Goal: Information Seeking & Learning: Check status

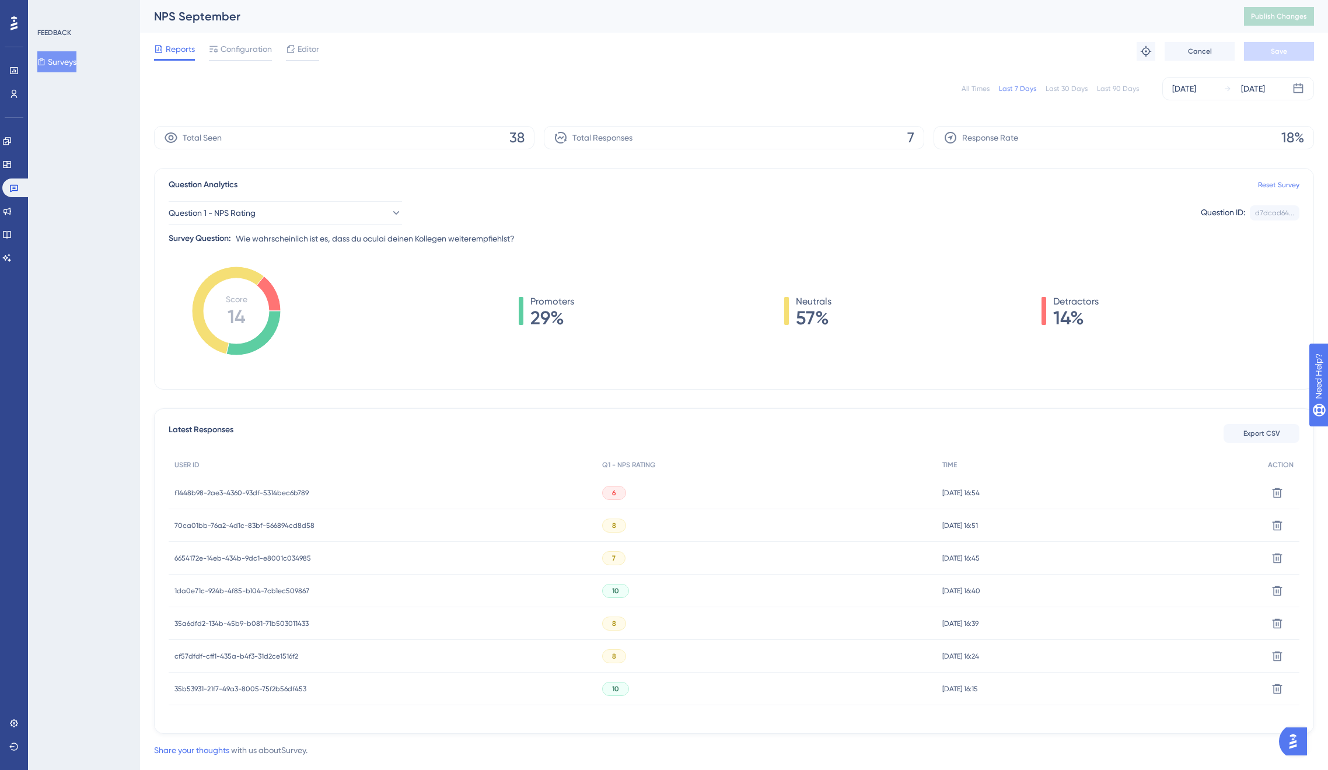
scroll to position [25, 0]
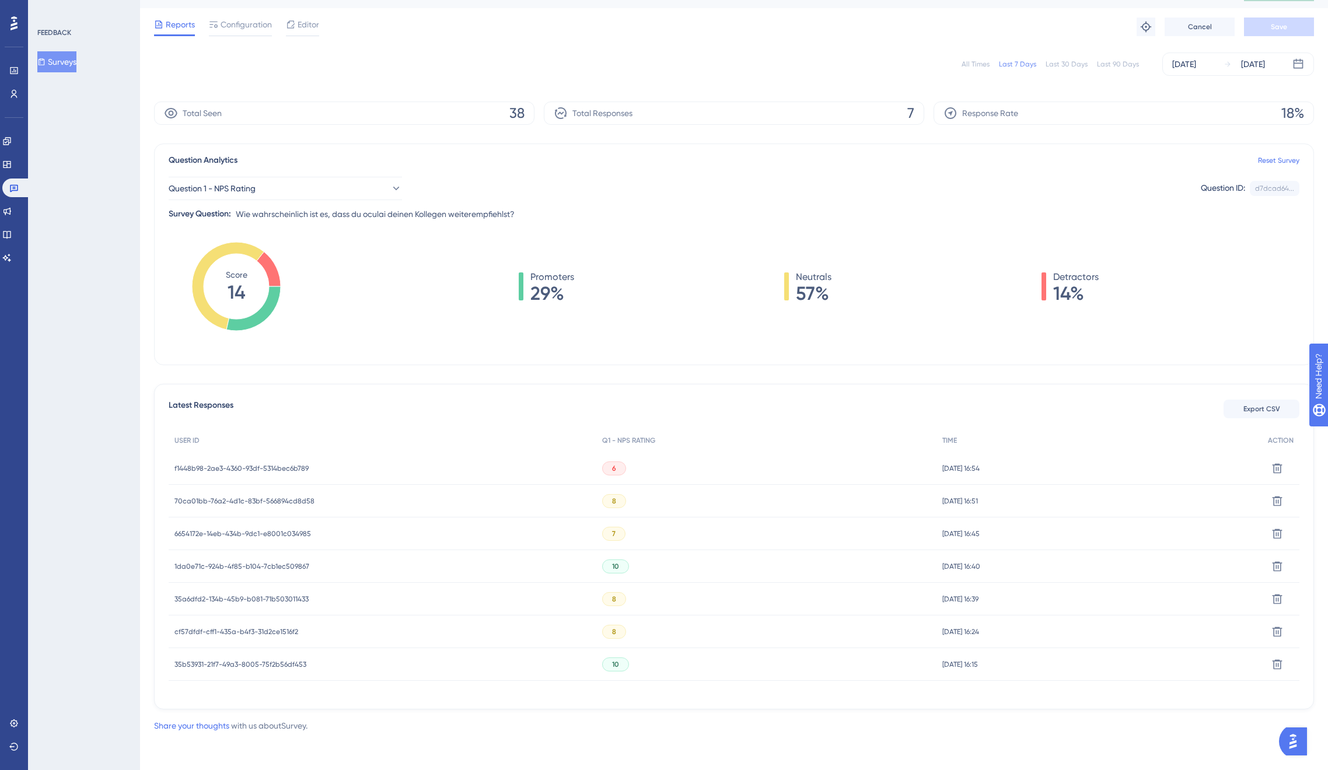
click at [263, 667] on span "35b53931-21f7-49a3-8005-75f2b56df453" at bounding box center [240, 664] width 132 height 9
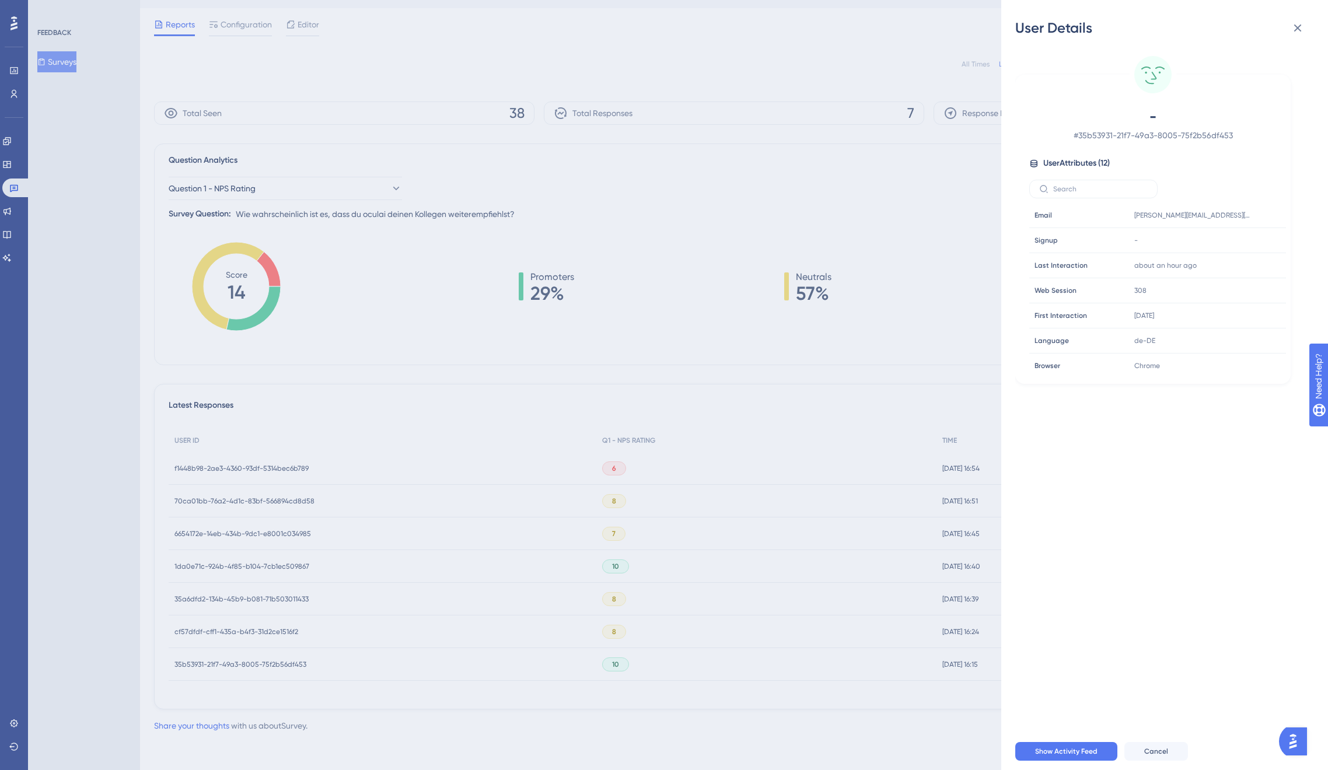
click at [302, 576] on div "User Details - # 35b53931-21f7-49a3-8005-75f2b56df453 User Attributes ( 12 ) Em…" at bounding box center [664, 385] width 1328 height 770
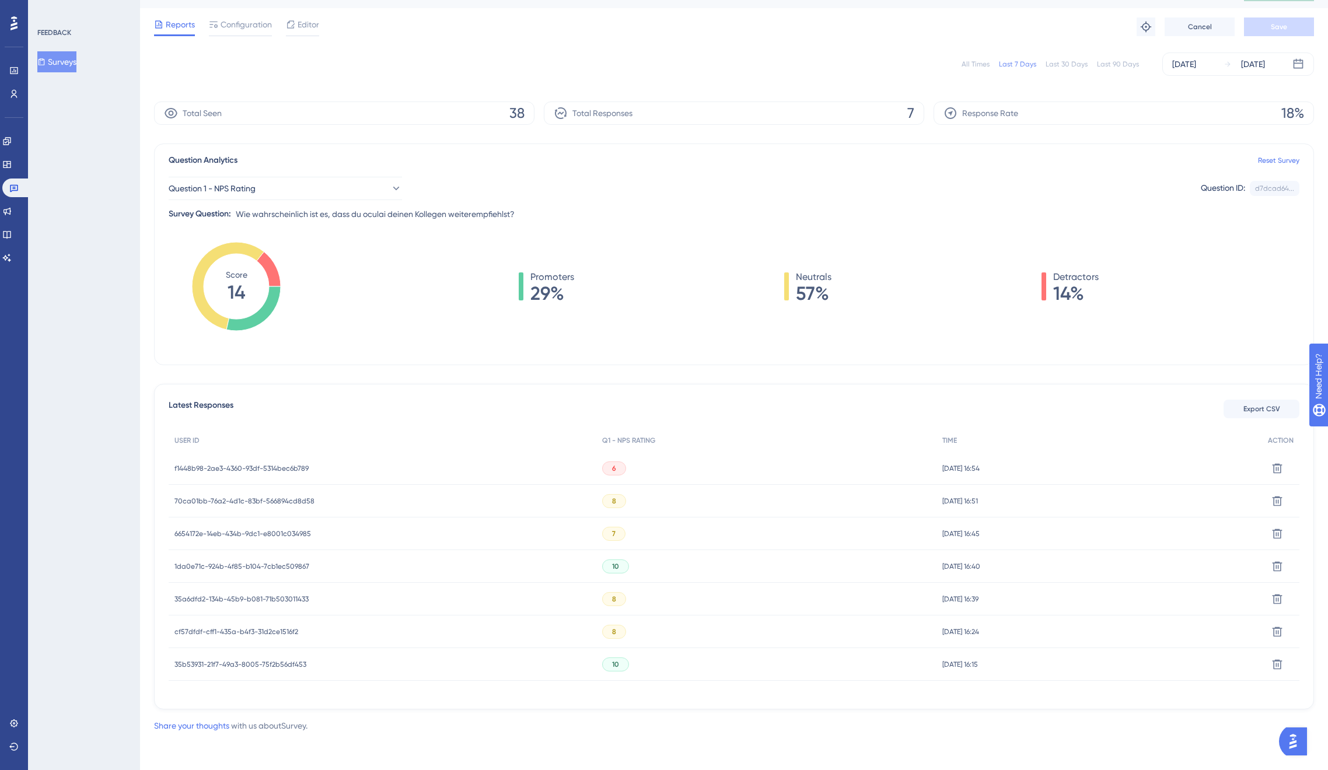
click at [247, 631] on span "cf57dfdf-cff1-435a-b4f3-31d2ce1516f2" at bounding box center [236, 631] width 124 height 9
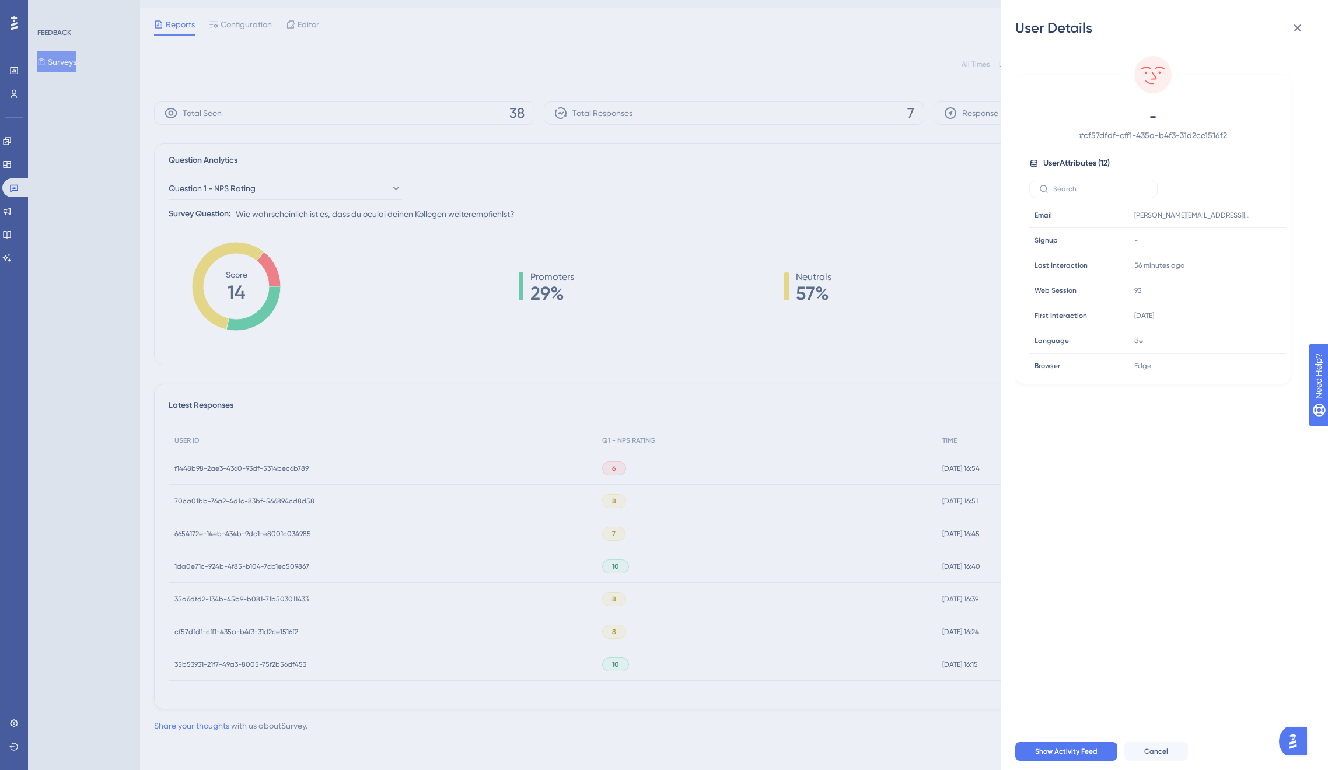
click at [247, 631] on div "User Details - # cf57dfdf-cff1-435a-b4f3-31d2ce1516f2 User Attributes ( 12 ) Em…" at bounding box center [664, 385] width 1328 height 770
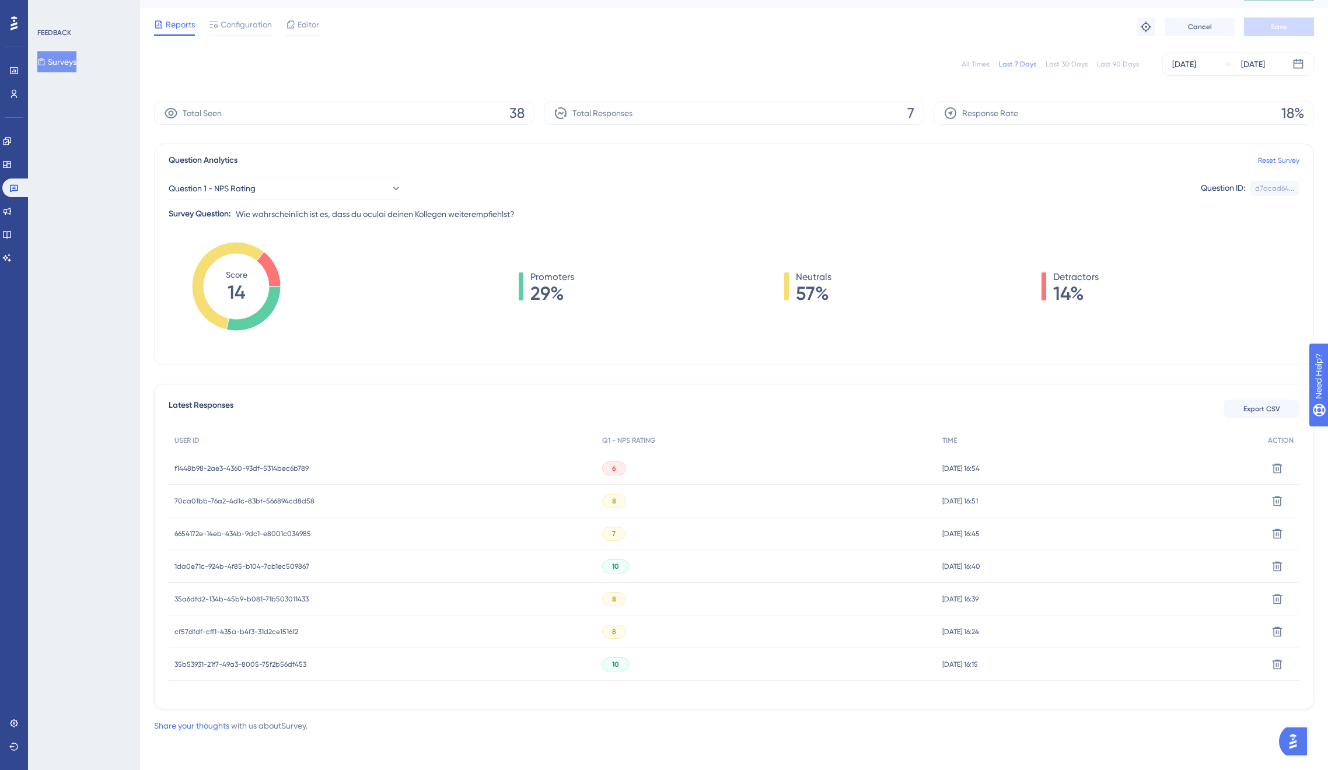
click at [248, 592] on div "35a6dfd2-134b-45b9-b081-71b503011433 35a6dfd2-134b-45b9-b081-71b503011433" at bounding box center [241, 599] width 134 height 33
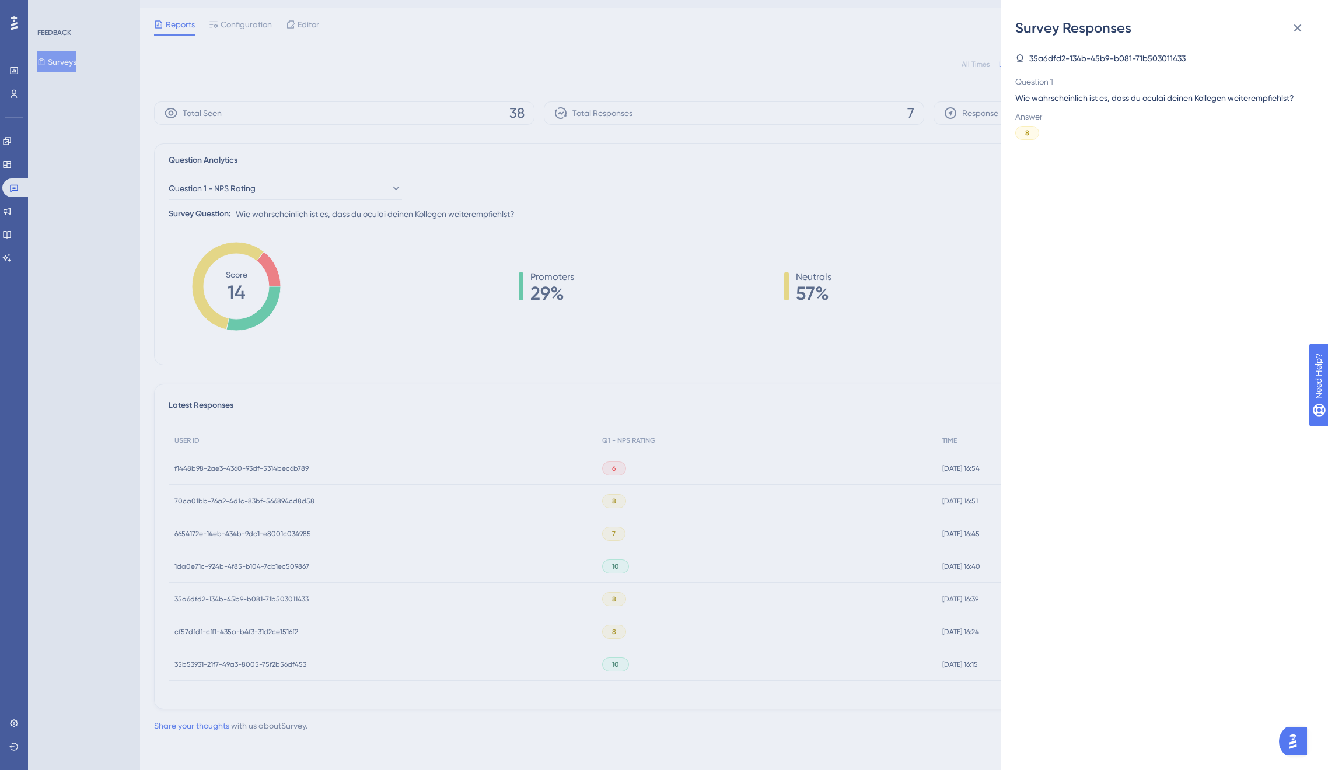
click at [247, 602] on div "Survey Responses 35a6dfd2-134b-45b9-b081-71b503011433 Question 1 Wie wahrschein…" at bounding box center [664, 385] width 1328 height 770
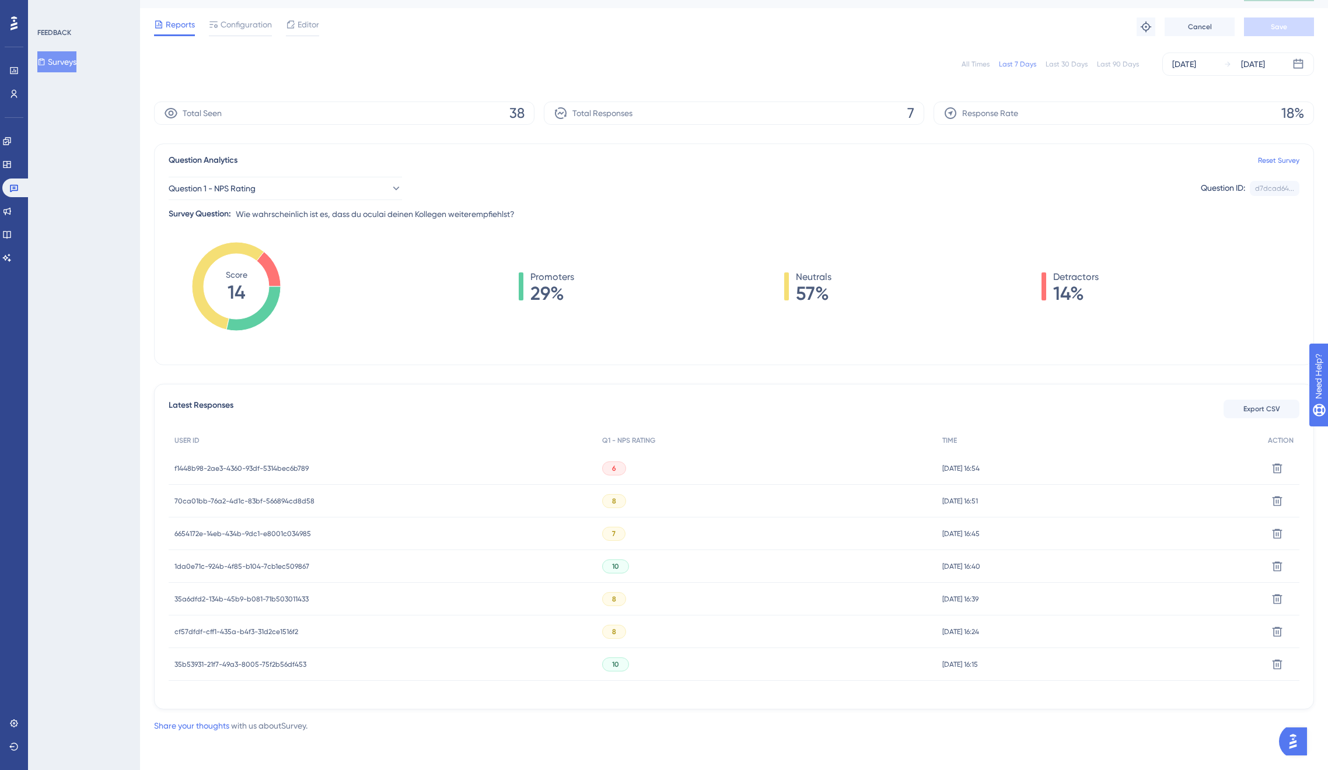
click at [249, 600] on span "35a6dfd2-134b-45b9-b081-71b503011433" at bounding box center [241, 598] width 134 height 9
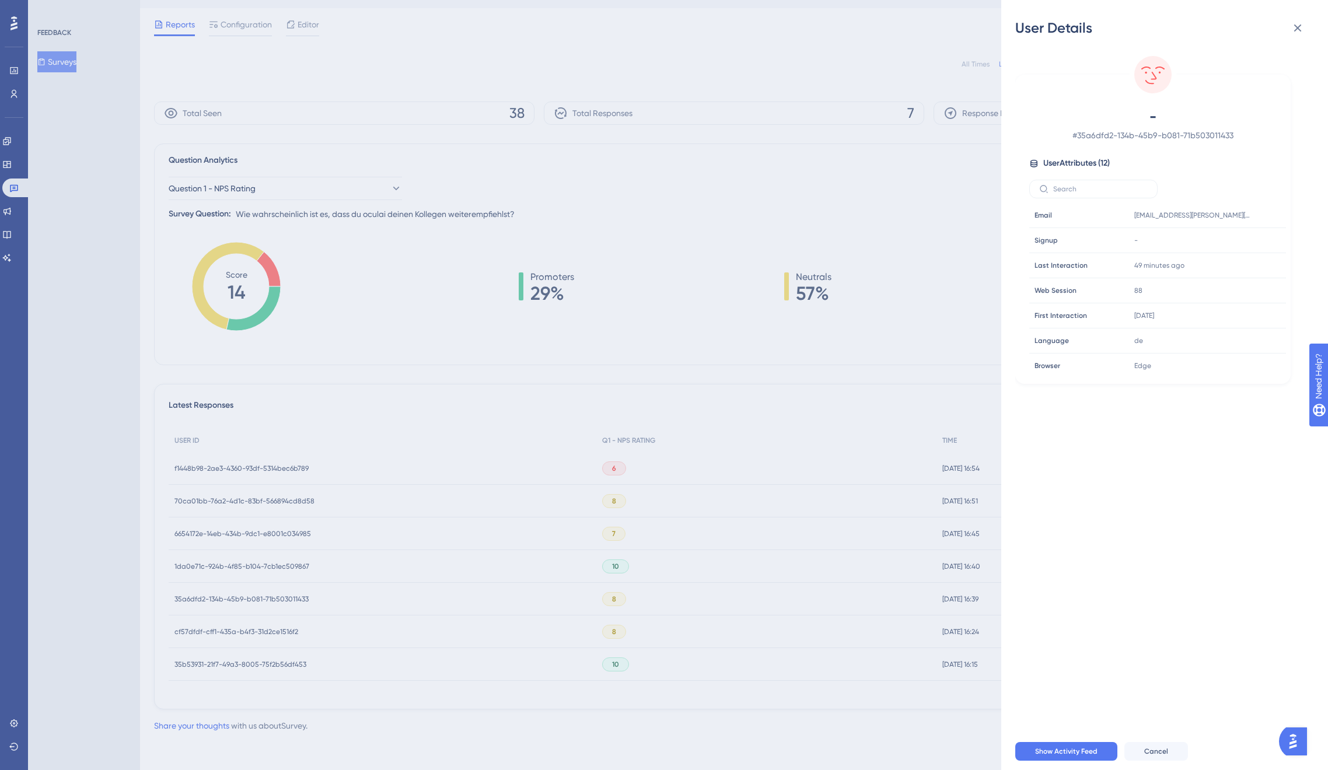
click at [249, 599] on div "User Details - # 35a6dfd2-134b-45b9-b081-71b503011433 User Attributes ( 12 ) Em…" at bounding box center [664, 385] width 1328 height 770
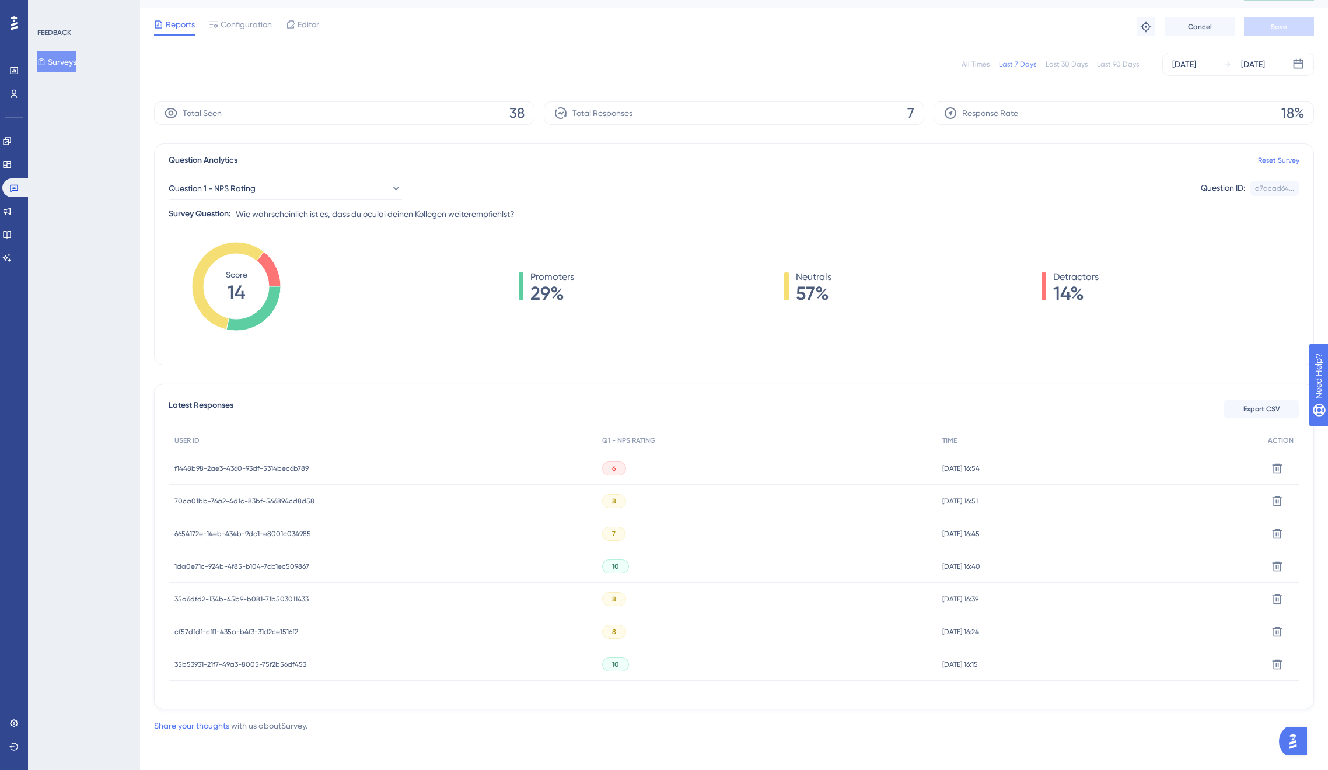
click at [251, 564] on span "1da0e71c-924b-4f85-b104-7cb1ec509867" at bounding box center [241, 566] width 135 height 9
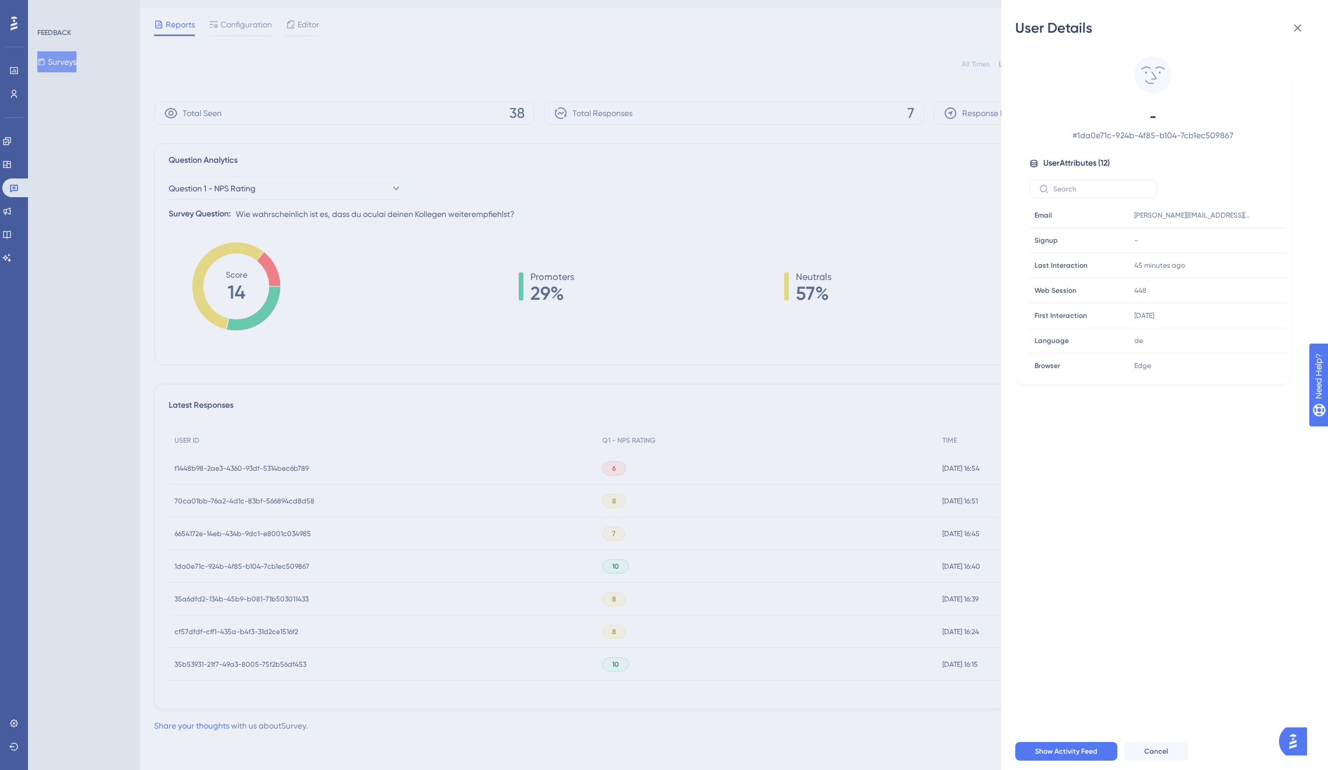
click at [249, 571] on div "User Details - # 1da0e71c-924b-4f85-b104-7cb1ec509867 User Attributes ( 12 ) Em…" at bounding box center [664, 385] width 1328 height 770
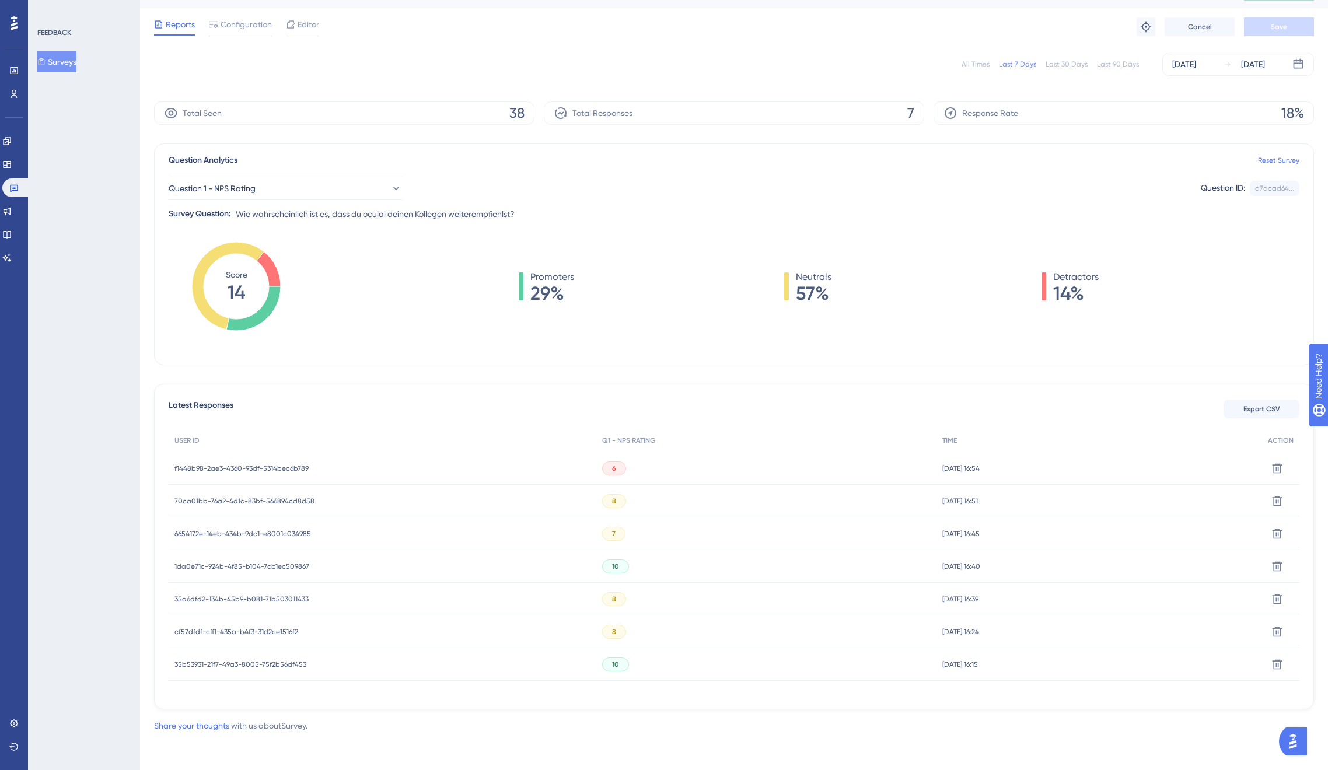
click at [267, 528] on div "6654172e-14eb-434b-9dc1-e8001c034985 6654172e-14eb-434b-9dc1-e8001c034985" at bounding box center [242, 533] width 137 height 33
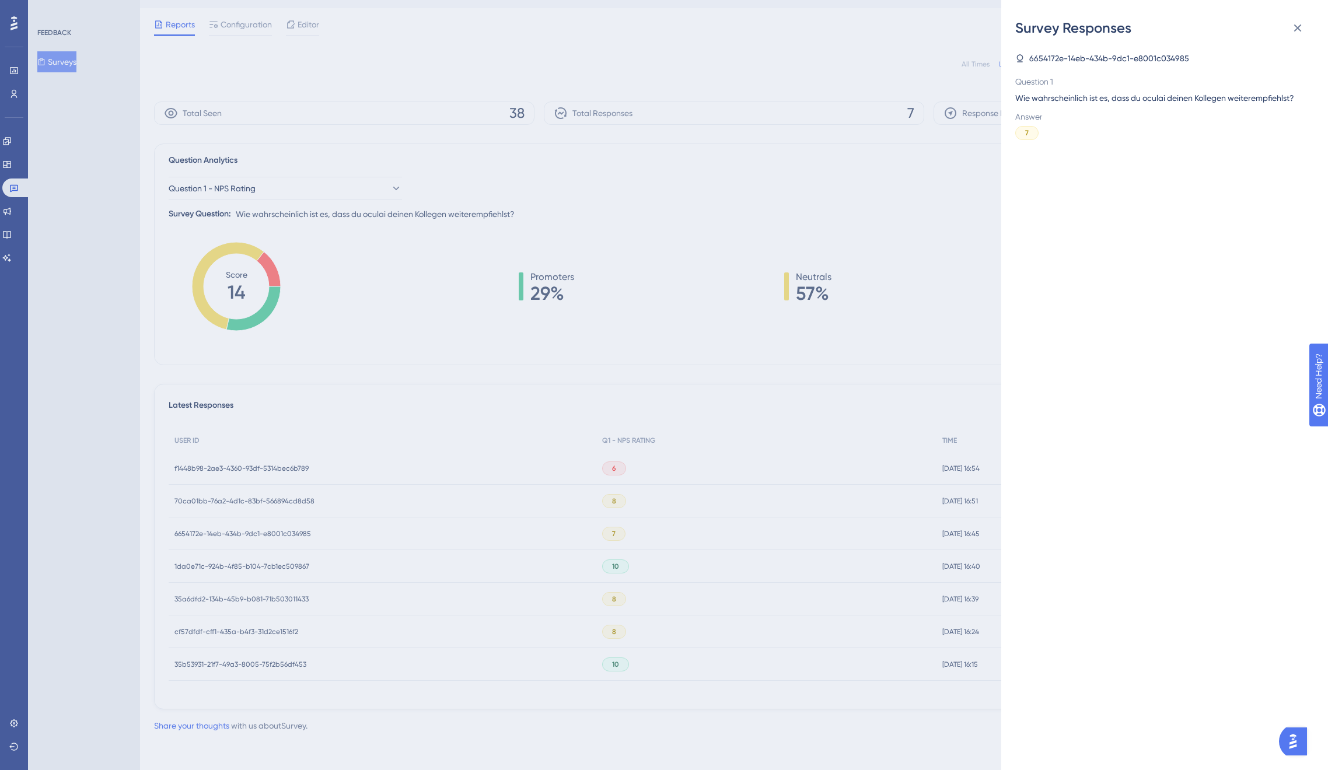
drag, startPoint x: 265, startPoint y: 539, endPoint x: 266, endPoint y: 533, distance: 6.4
click at [265, 538] on div "Survey Responses 6654172e-14eb-434b-9dc1-e8001c034985 Question 1 Wie wahrschein…" at bounding box center [664, 385] width 1328 height 770
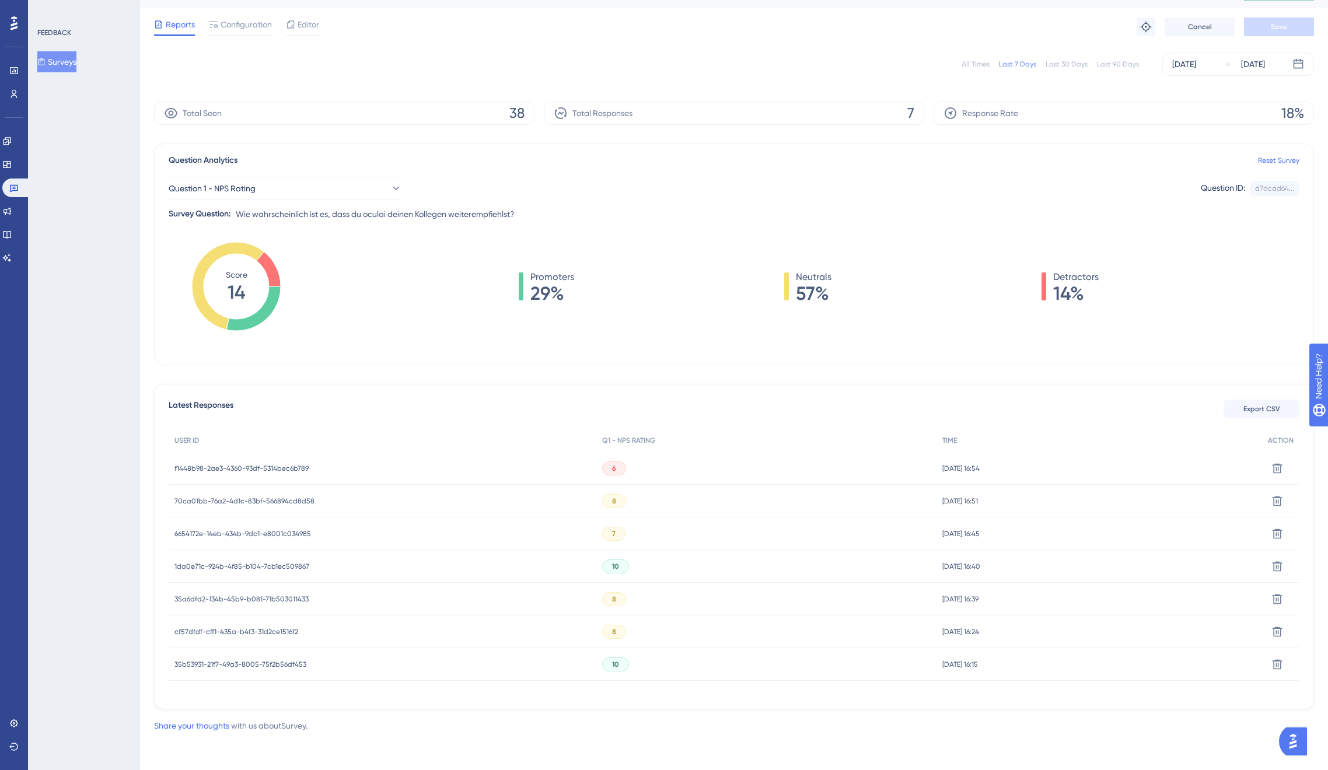
click at [265, 531] on span "6654172e-14eb-434b-9dc1-e8001c034985" at bounding box center [242, 533] width 137 height 9
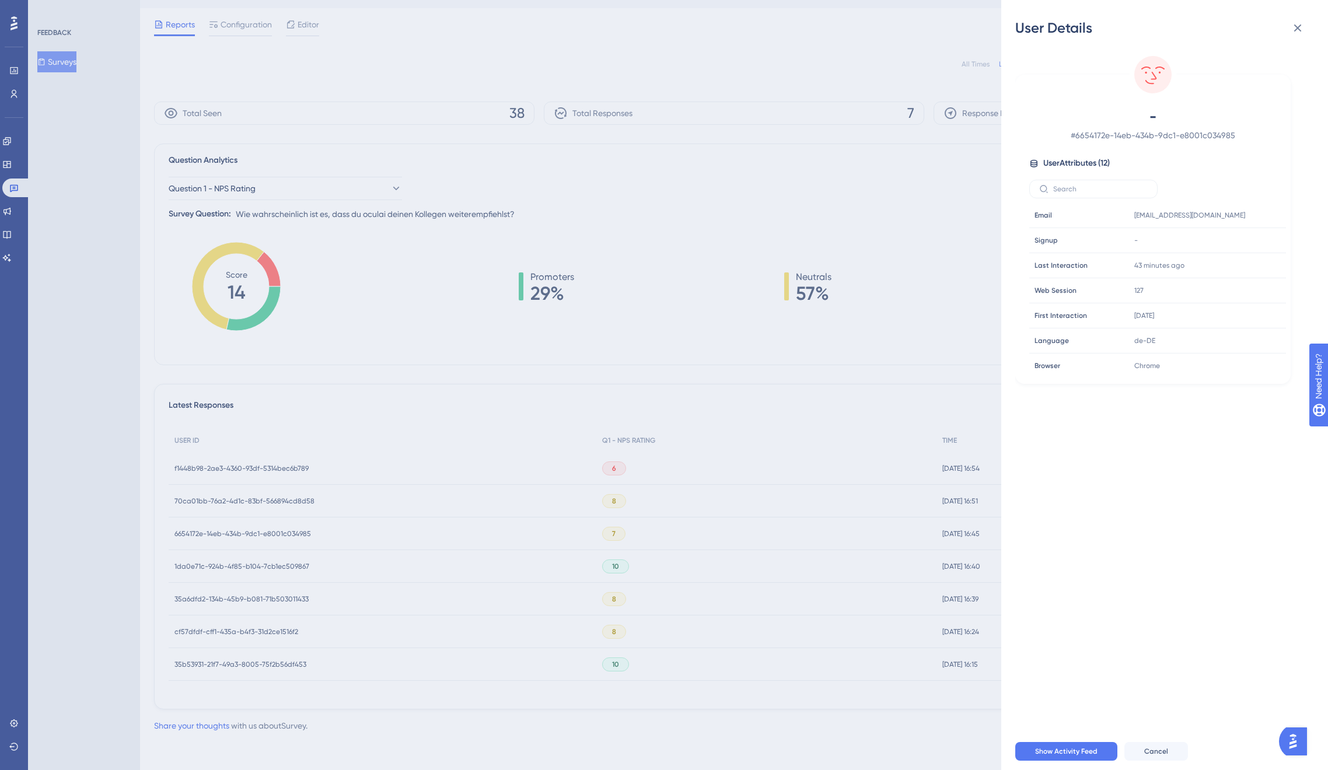
click at [264, 534] on div "User Details - # 6654172e-14eb-434b-9dc1-e8001c034985 User Attributes ( 12 ) Em…" at bounding box center [664, 385] width 1328 height 770
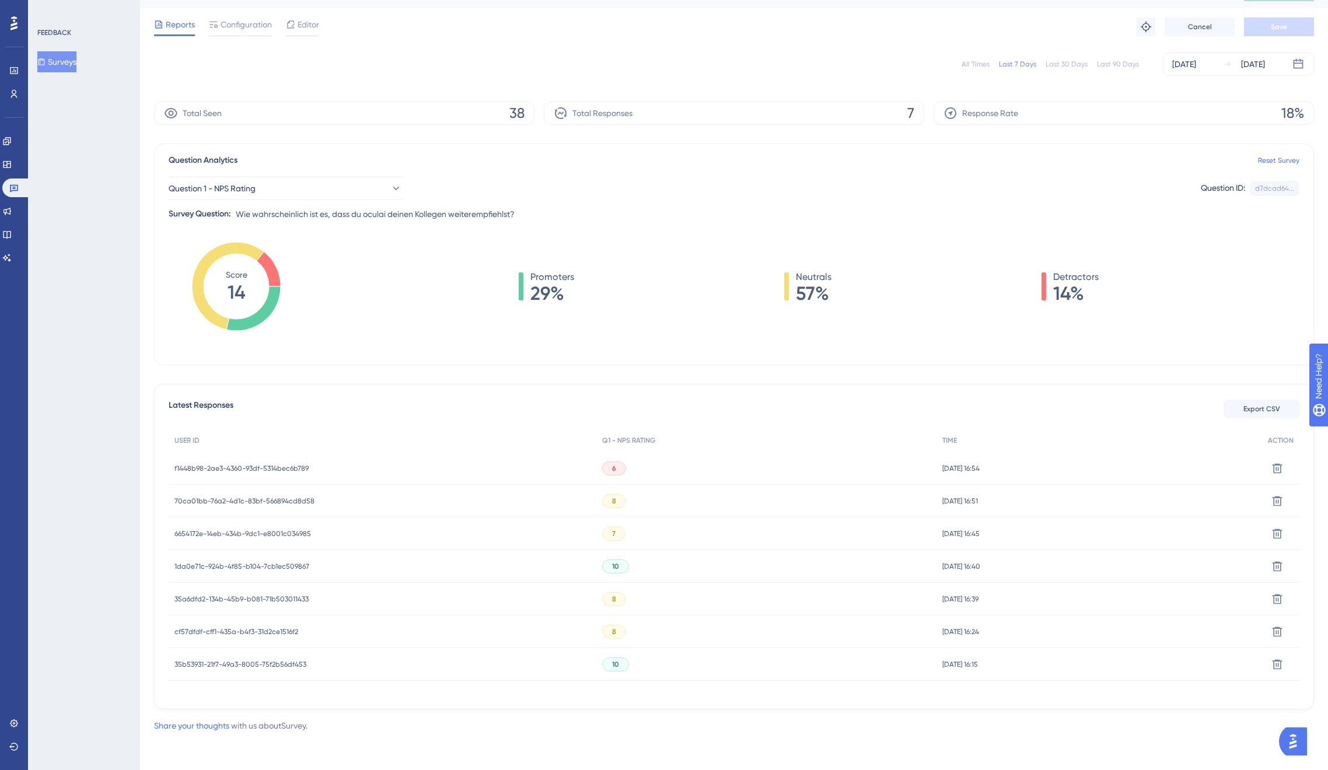
click at [256, 500] on span "70ca01bb-76a2-4d1c-83bf-566894cd8d58" at bounding box center [244, 500] width 140 height 9
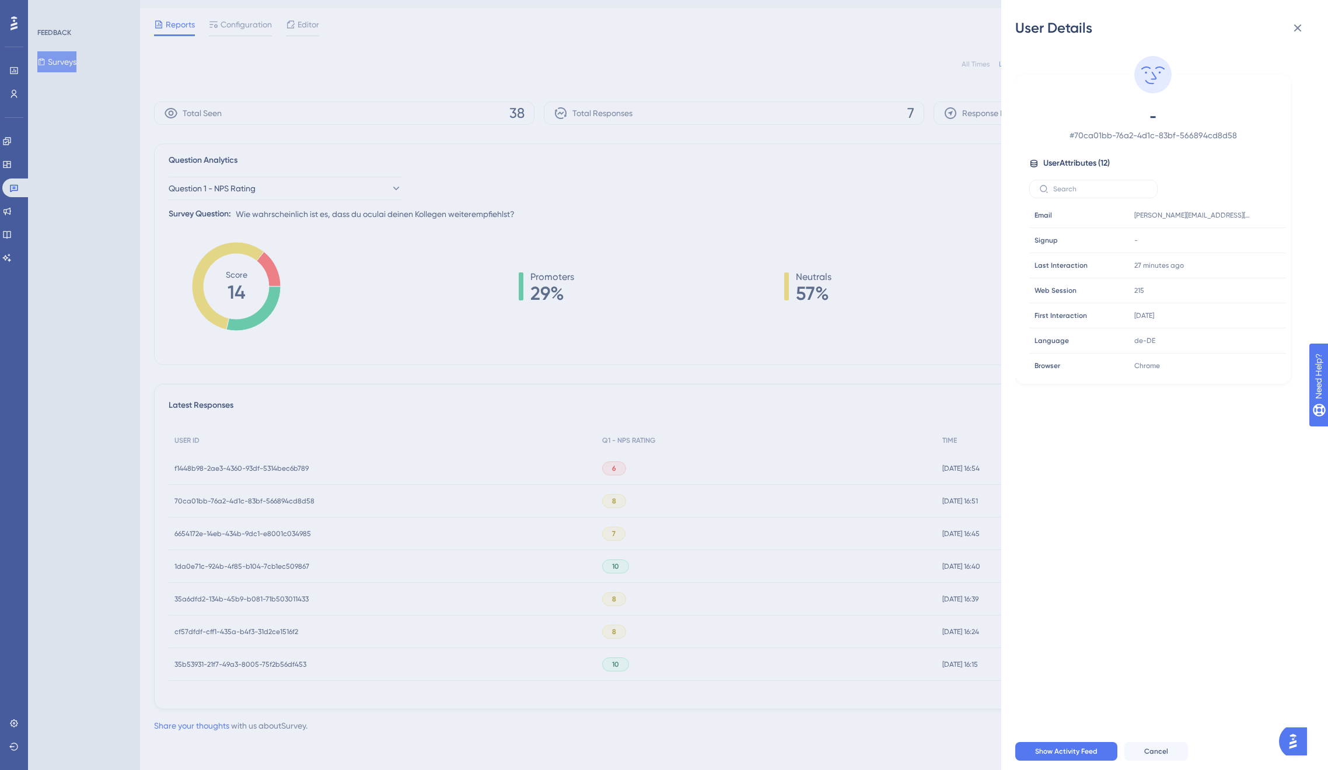
click at [256, 500] on div "User Details - # 70ca01bb-76a2-4d1c-83bf-566894cd8d58 User Attributes ( 12 ) Em…" at bounding box center [664, 385] width 1328 height 770
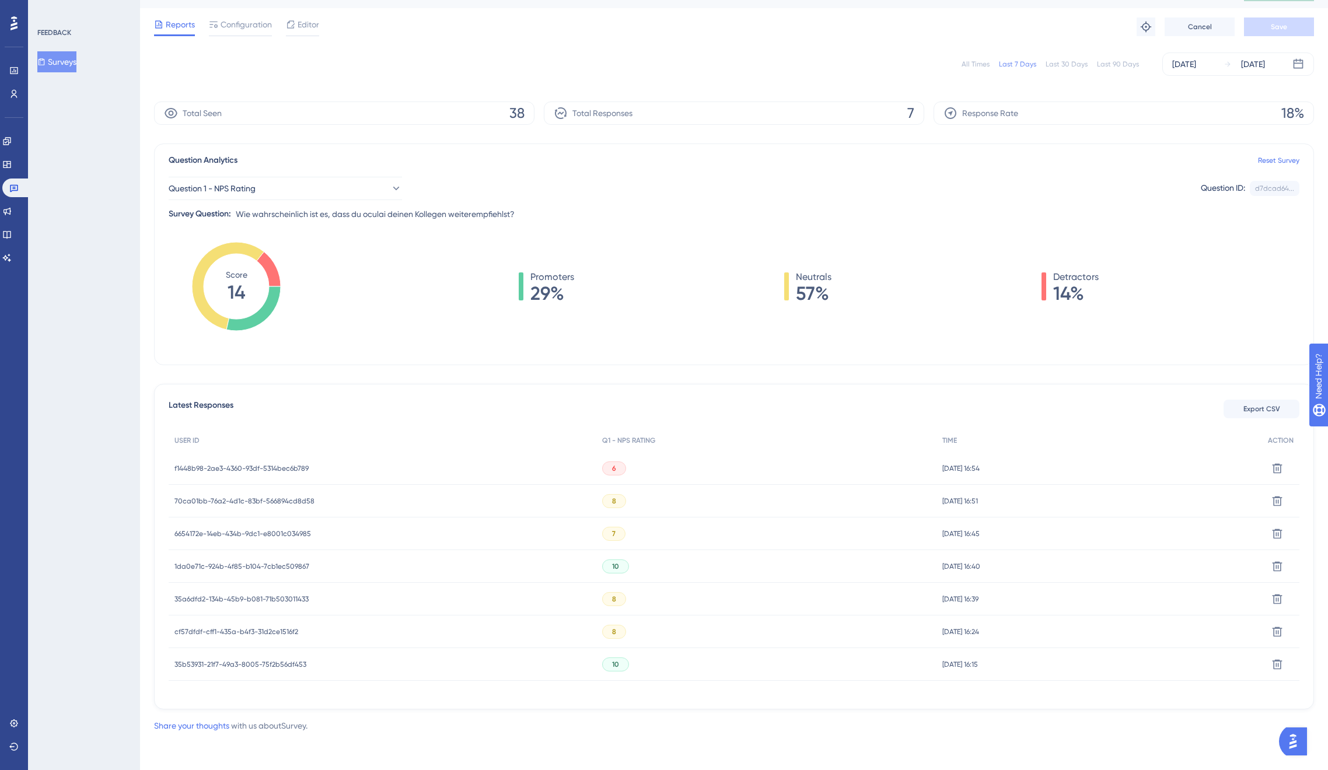
click at [254, 464] on span "f1448b98-2ae3-4360-93df-5314bec6b789" at bounding box center [241, 468] width 134 height 9
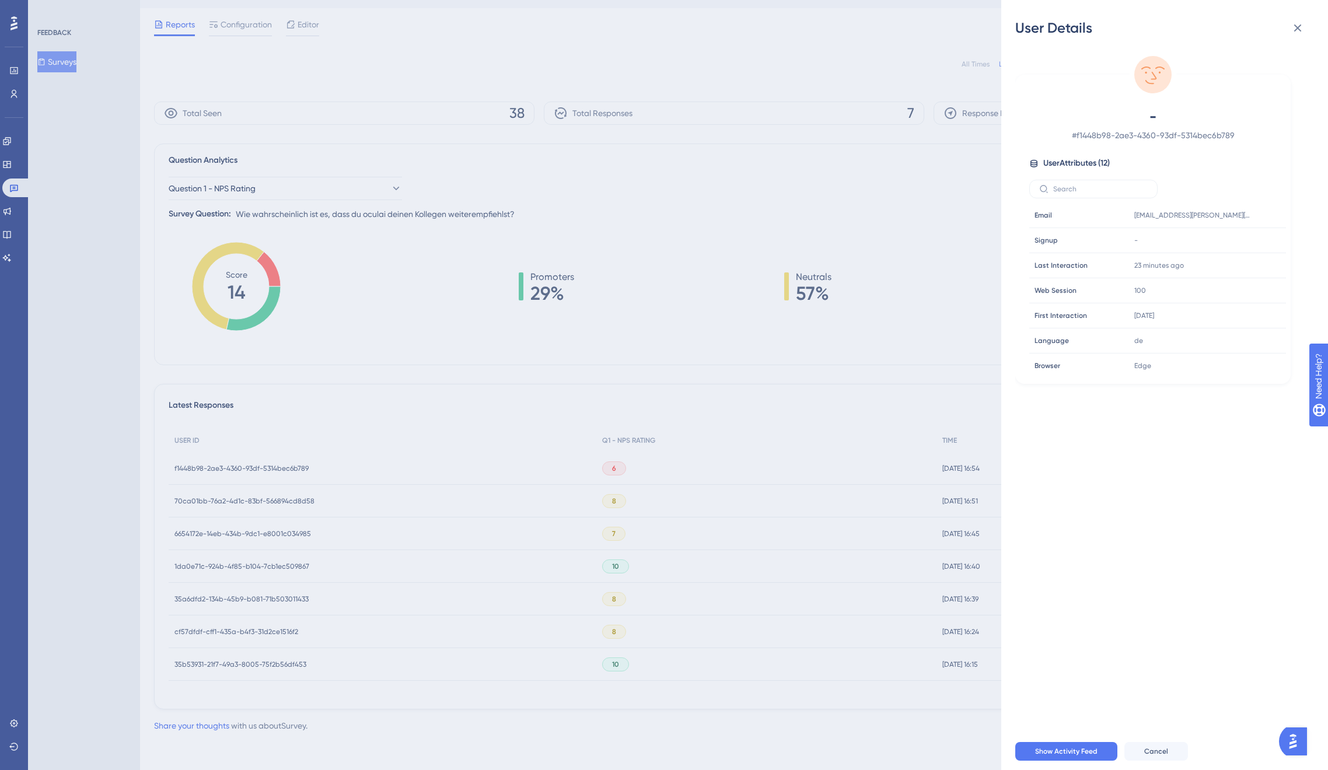
click at [256, 473] on div "User Details - # f1448b98-2ae3-4360-93df-5314bec6b789 User Attributes ( 12 ) Em…" at bounding box center [664, 385] width 1328 height 770
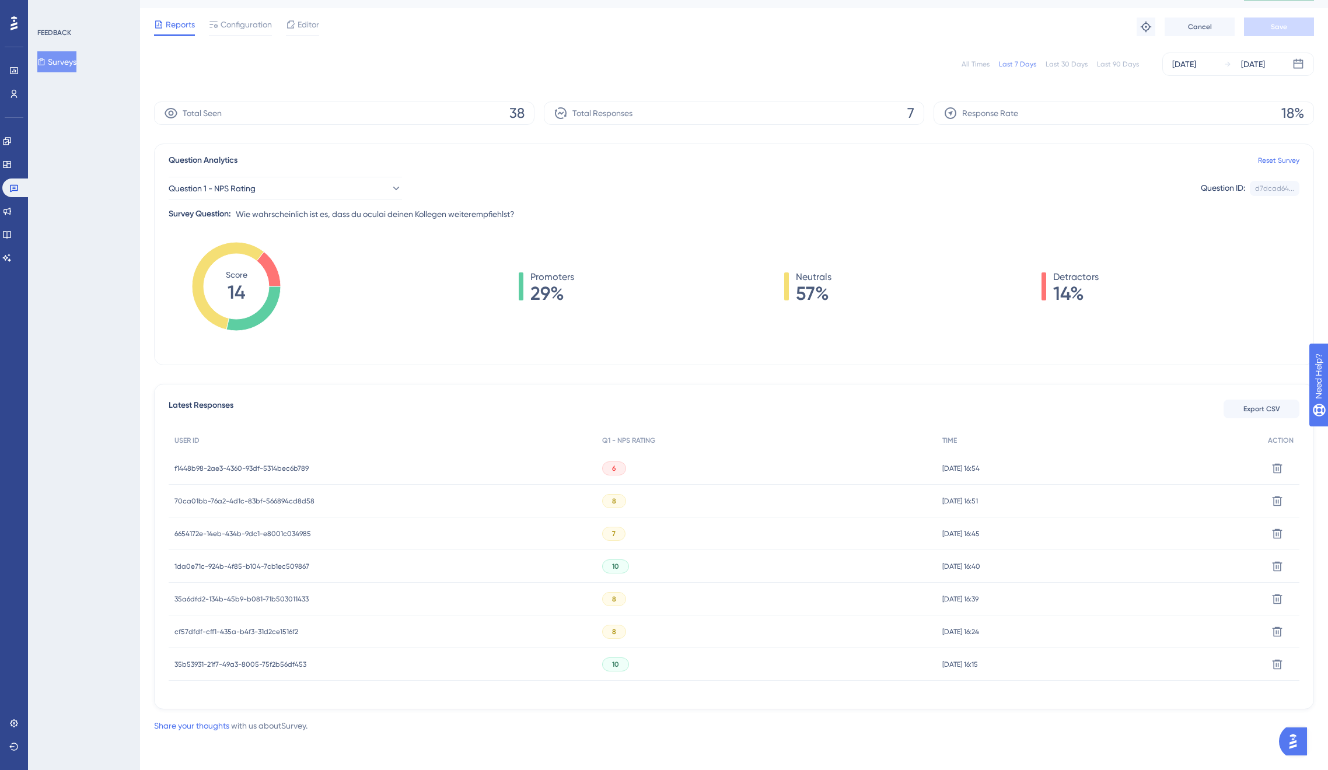
scroll to position [0, 0]
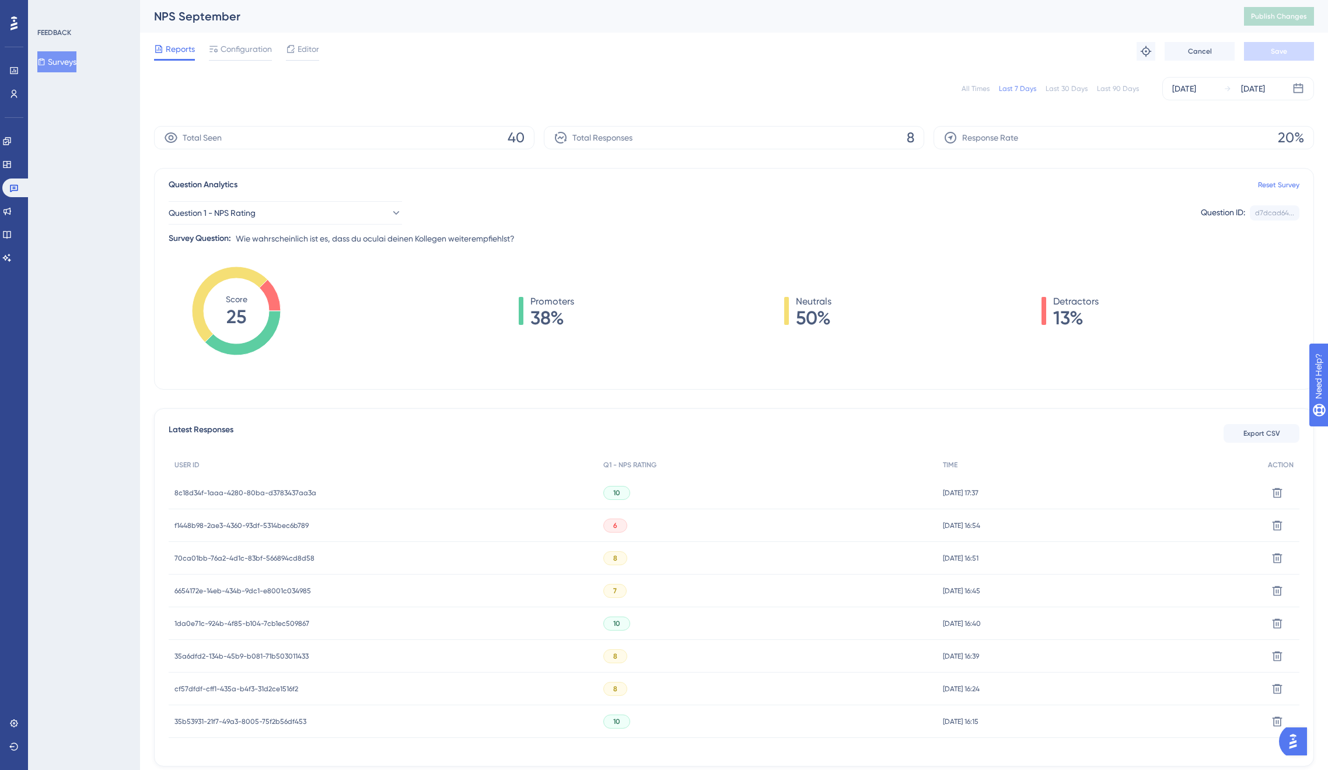
click at [249, 513] on div "f1448b98-2ae3-4360-93df-5314bec6b789 f1448b98-2ae3-4360-93df-5314bec6b789" at bounding box center [241, 525] width 134 height 33
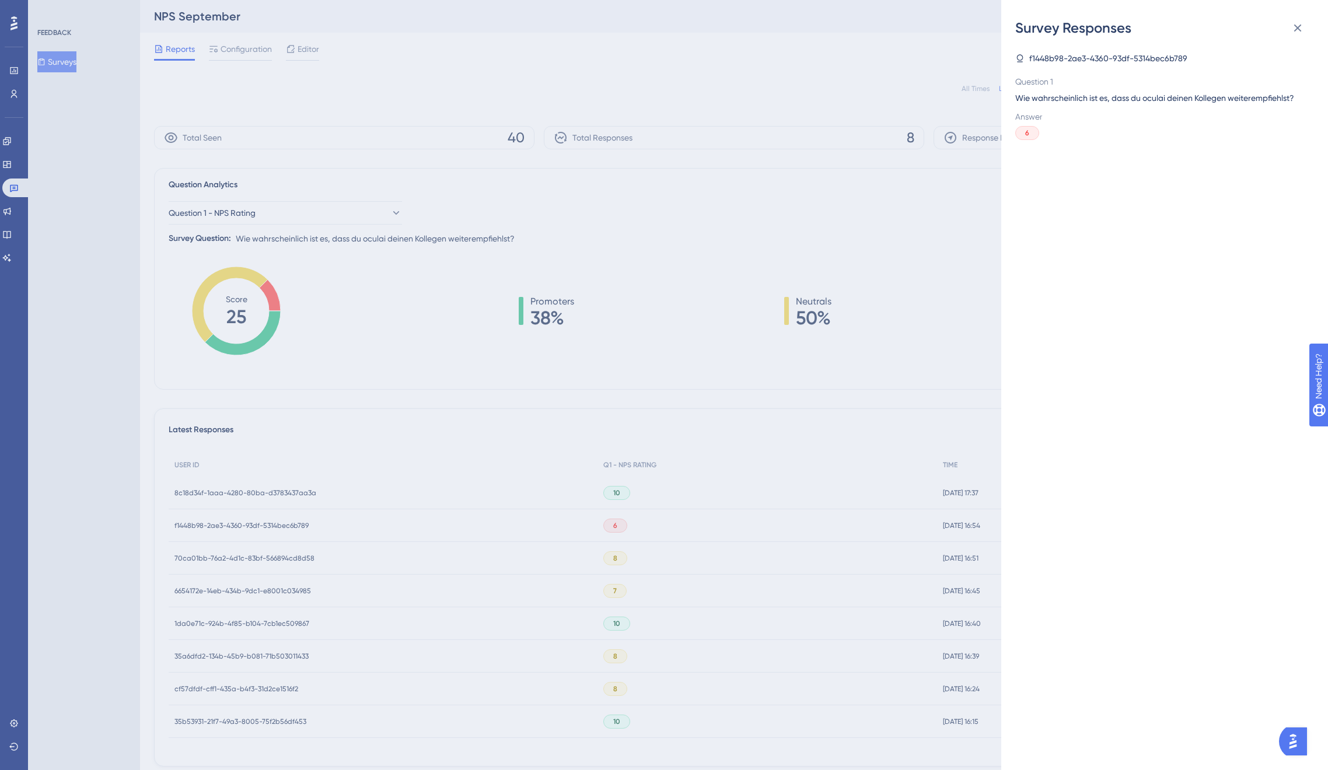
click at [247, 523] on div "Survey Responses f1448b98-2ae3-4360-93df-5314bec6b789 Question 1 Wie wahrschein…" at bounding box center [664, 385] width 1328 height 770
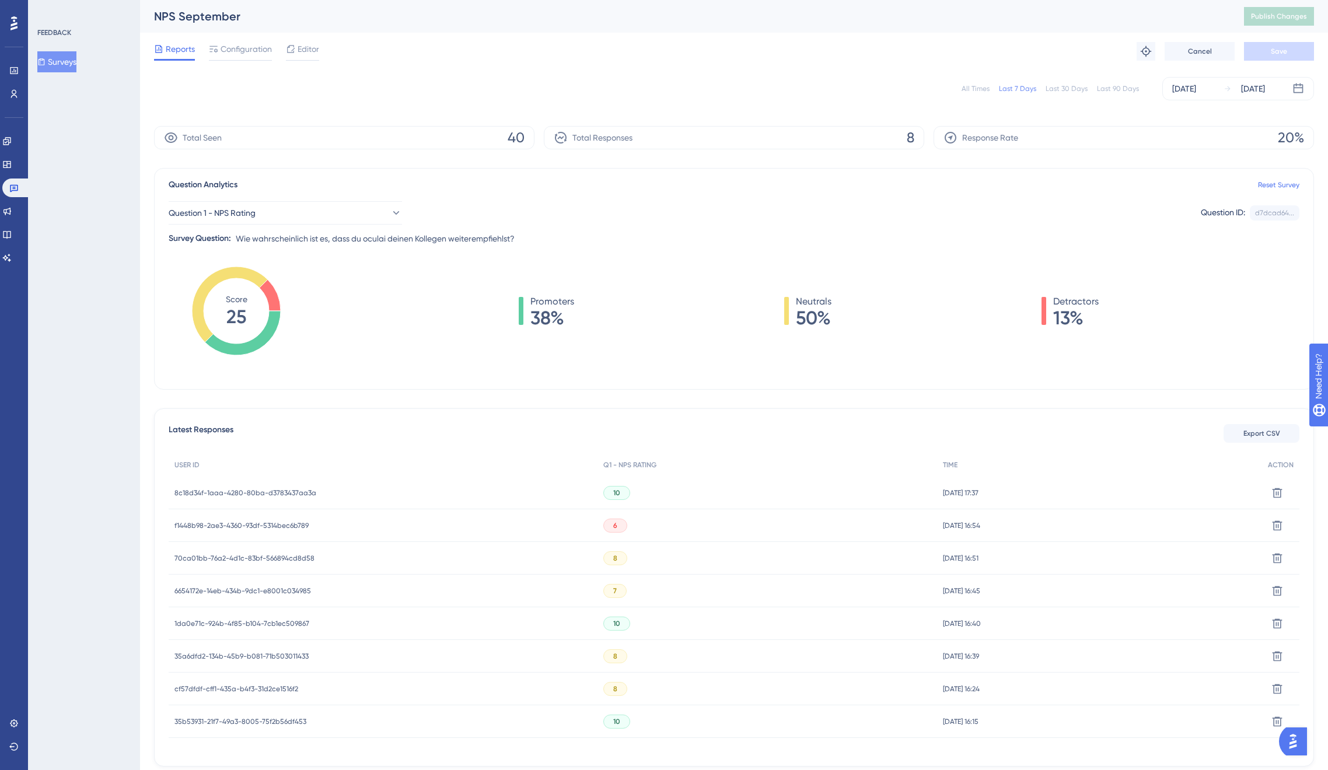
click at [244, 526] on span "f1448b98-2ae3-4360-93df-5314bec6b789" at bounding box center [241, 525] width 134 height 9
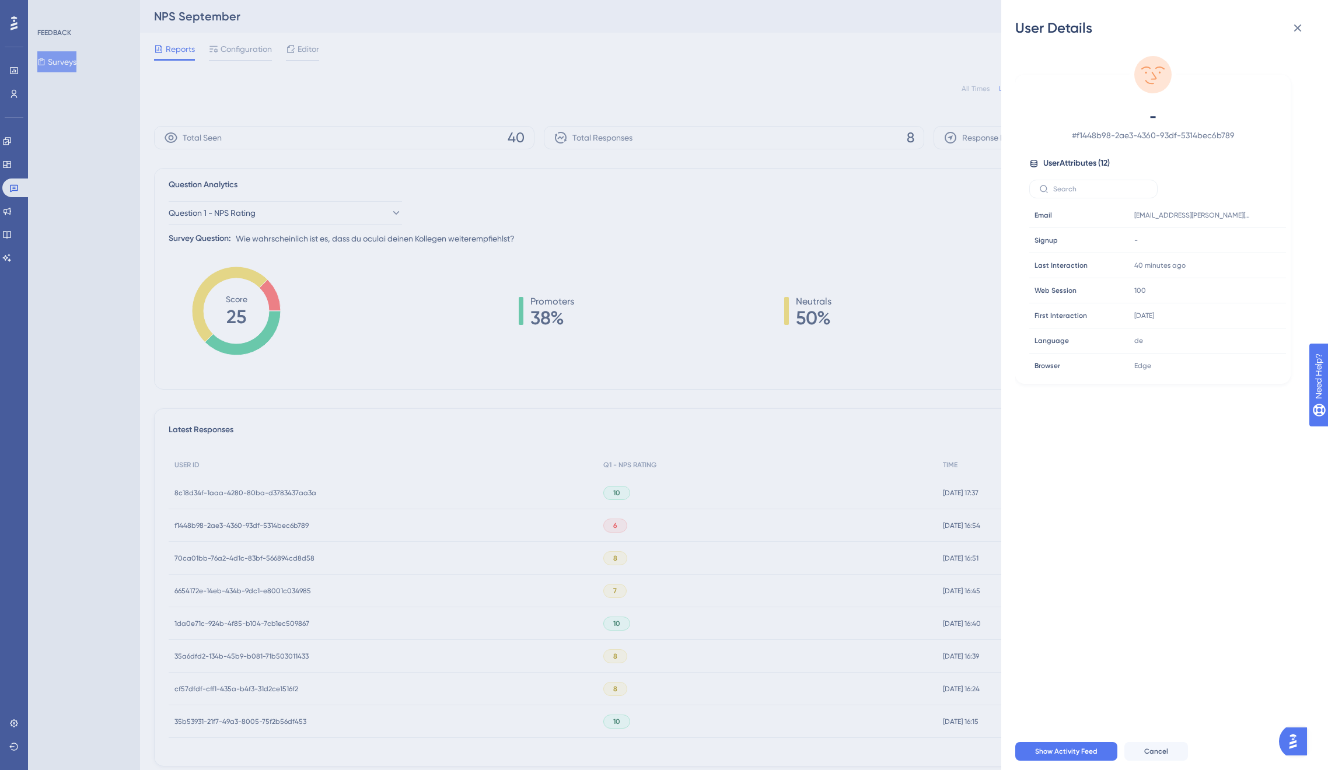
click at [244, 525] on div "User Details - # f1448b98-2ae3-4360-93df-5314bec6b789 User Attributes ( 12 ) Em…" at bounding box center [664, 385] width 1328 height 770
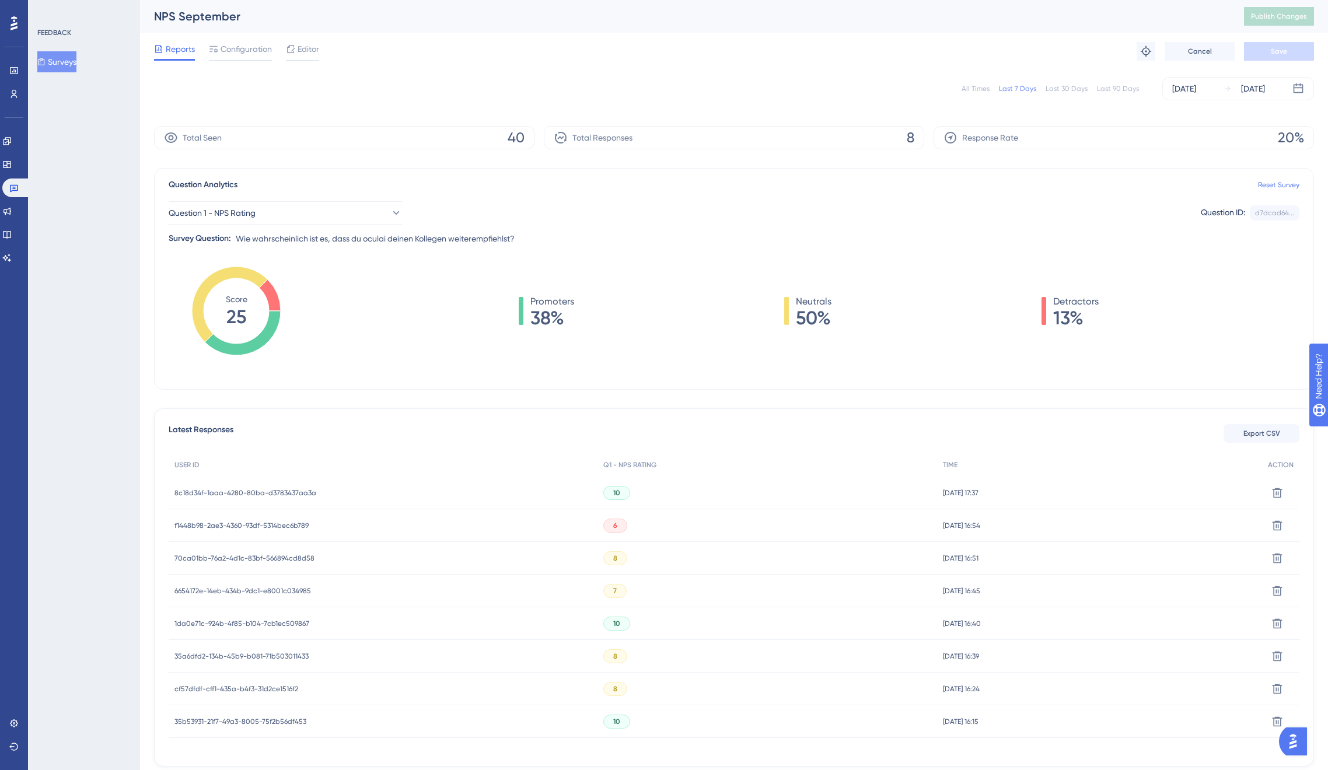
click at [229, 493] on span "8c18d34f-1aaa-4280-80ba-d3783437aa3a" at bounding box center [245, 492] width 142 height 9
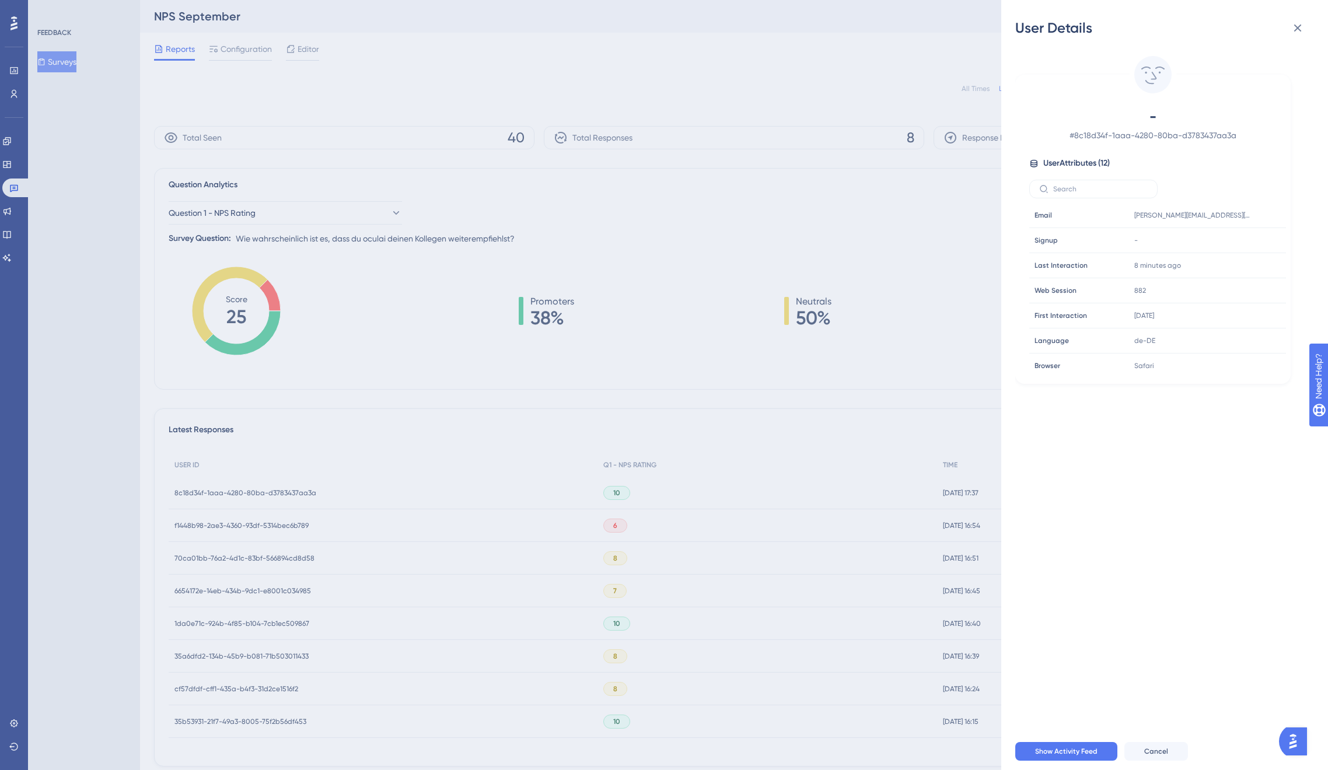
click at [250, 491] on div "User Details - # 8c18d34f-1aaa-4280-80ba-d3783437aa3a User Attributes ( 12 ) Em…" at bounding box center [664, 385] width 1328 height 770
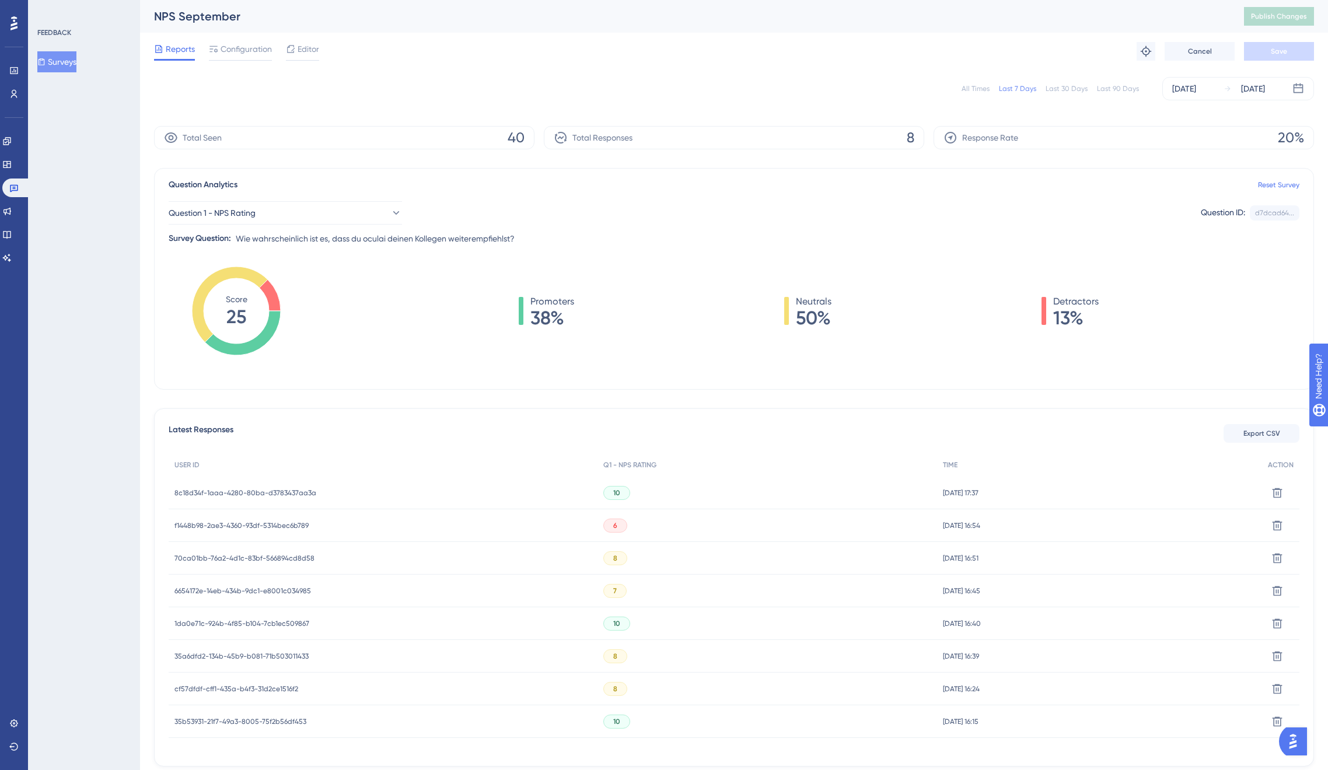
scroll to position [53, 0]
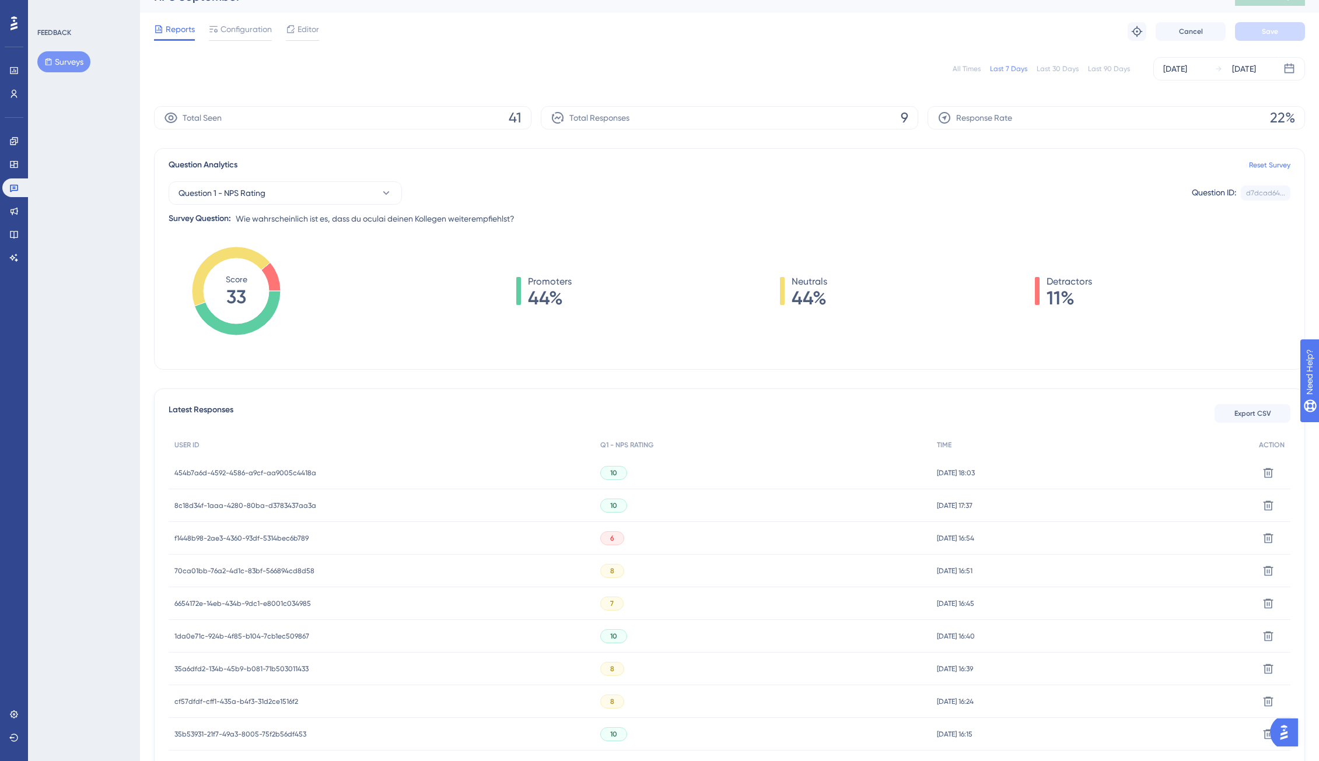
click at [289, 472] on span "454b7a6d-4592-4586-a9cf-aa9005c4418a" at bounding box center [245, 472] width 142 height 9
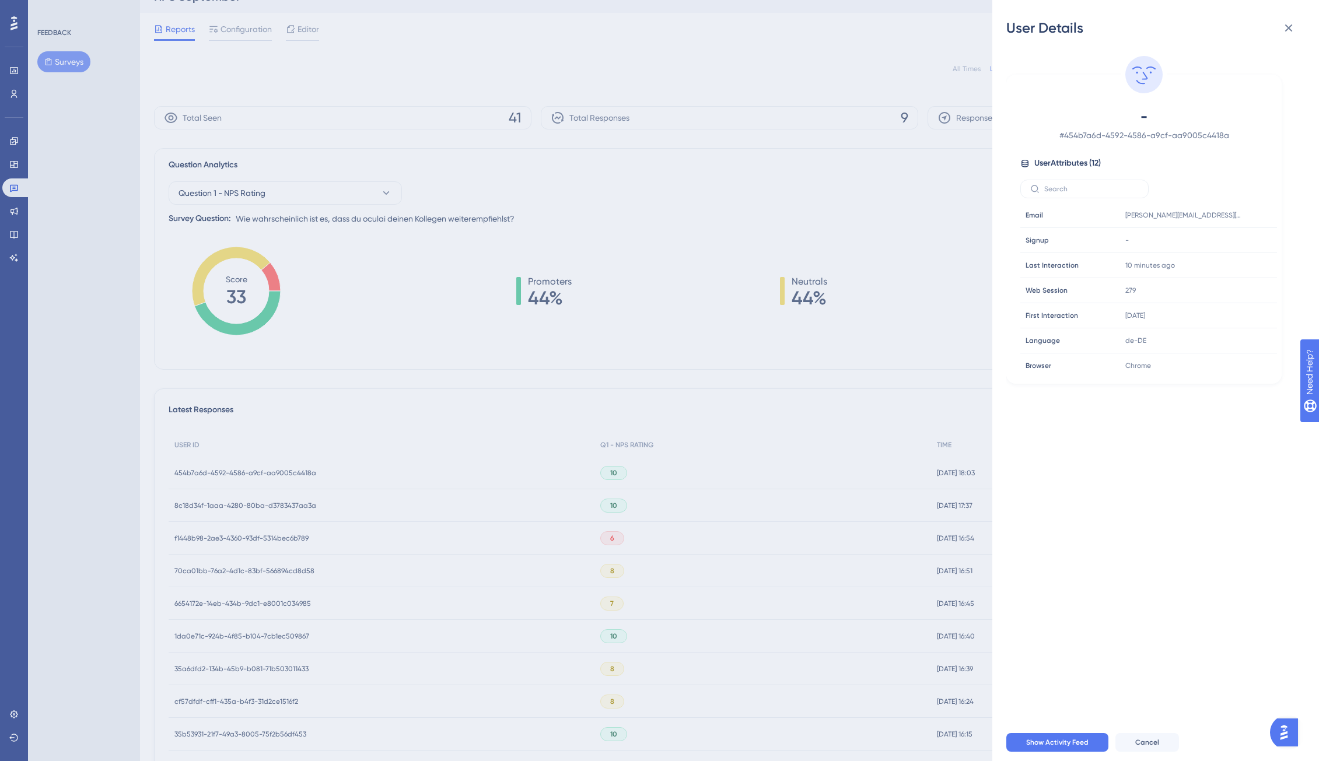
click at [578, 324] on div "User Details - # 454b7a6d-4592-4586-a9cf-aa9005c4418a User Attributes ( 12 ) Em…" at bounding box center [659, 380] width 1319 height 761
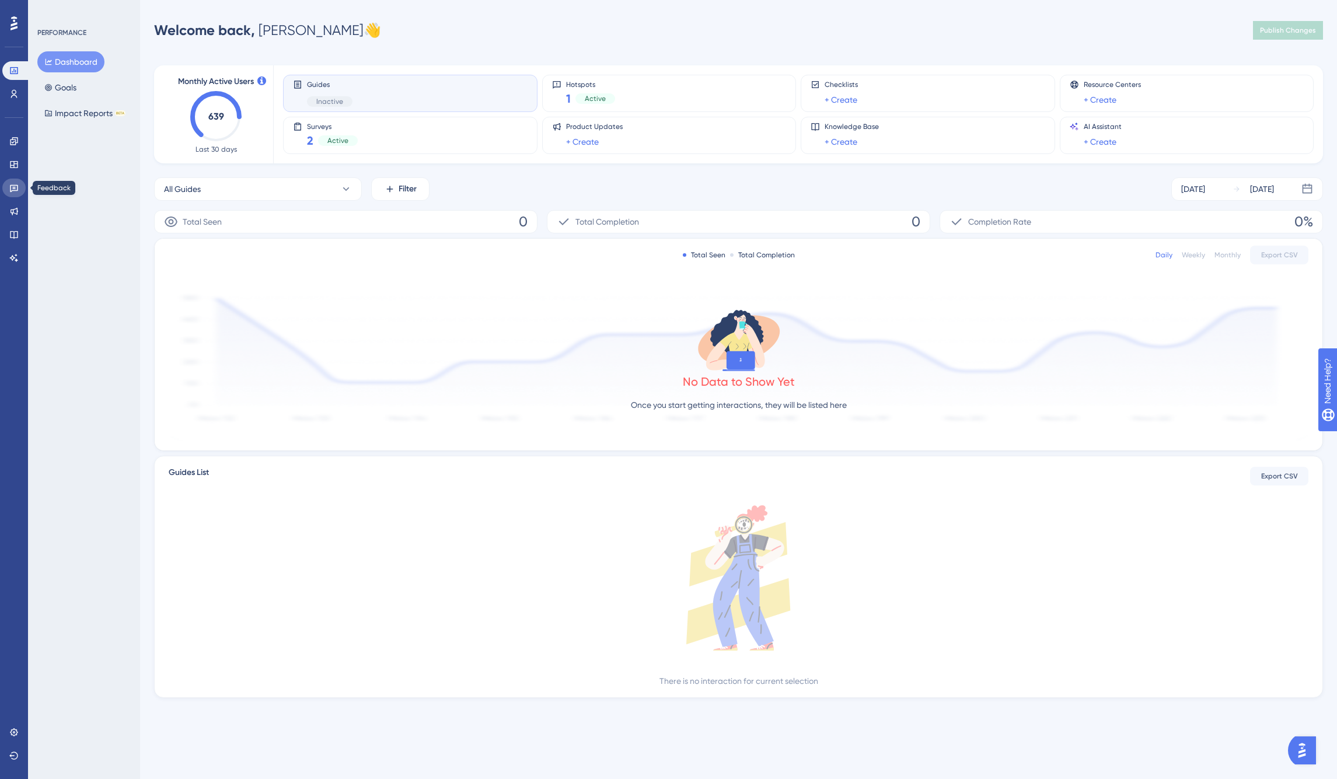
click at [17, 187] on icon at bounding box center [14, 189] width 8 height 8
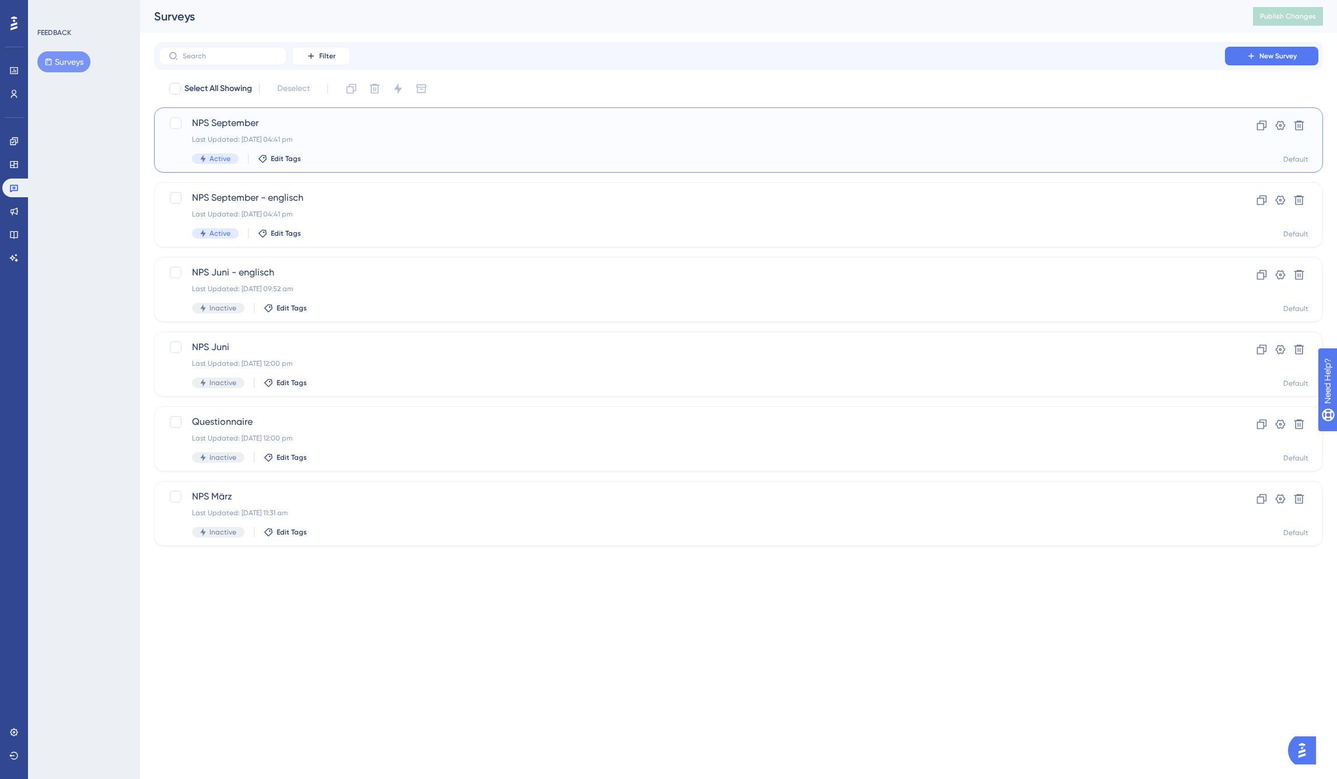
click at [260, 126] on span "NPS September" at bounding box center [691, 123] width 999 height 14
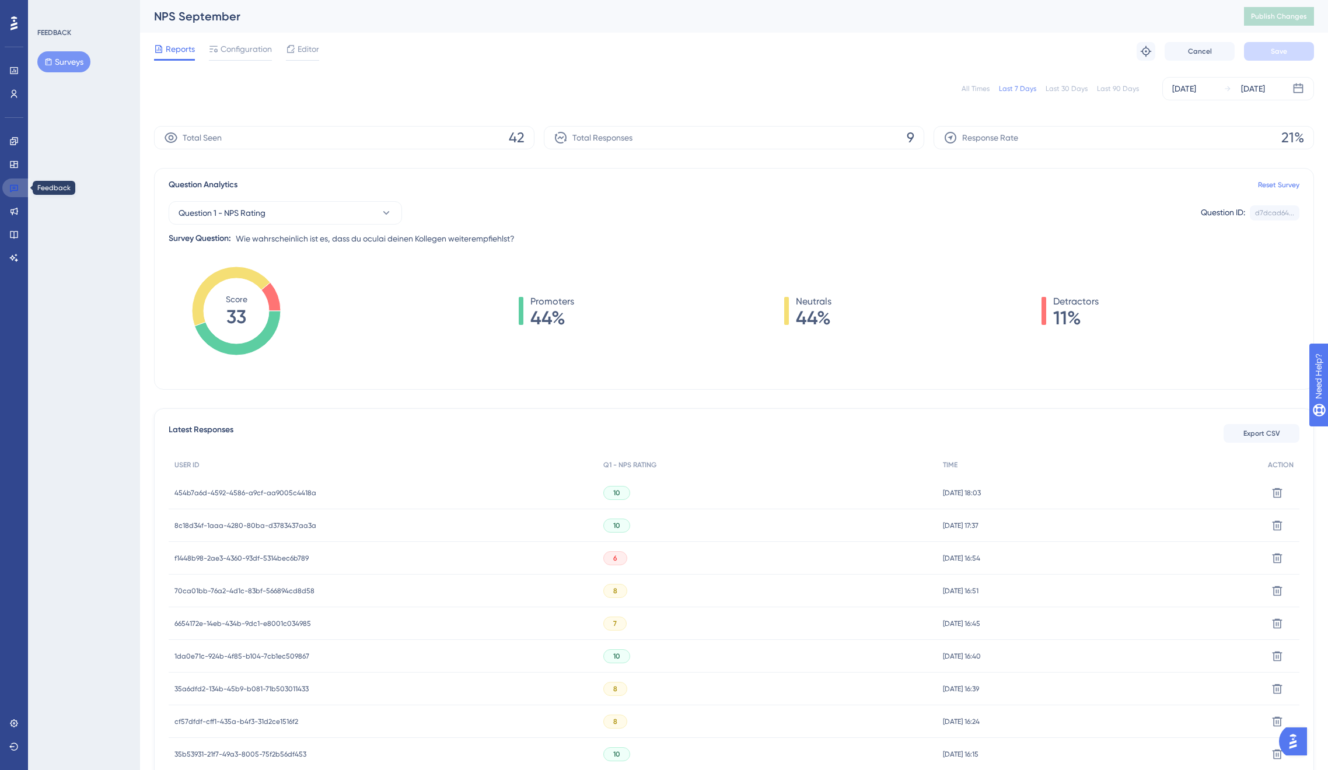
click at [13, 190] on icon at bounding box center [14, 189] width 8 height 8
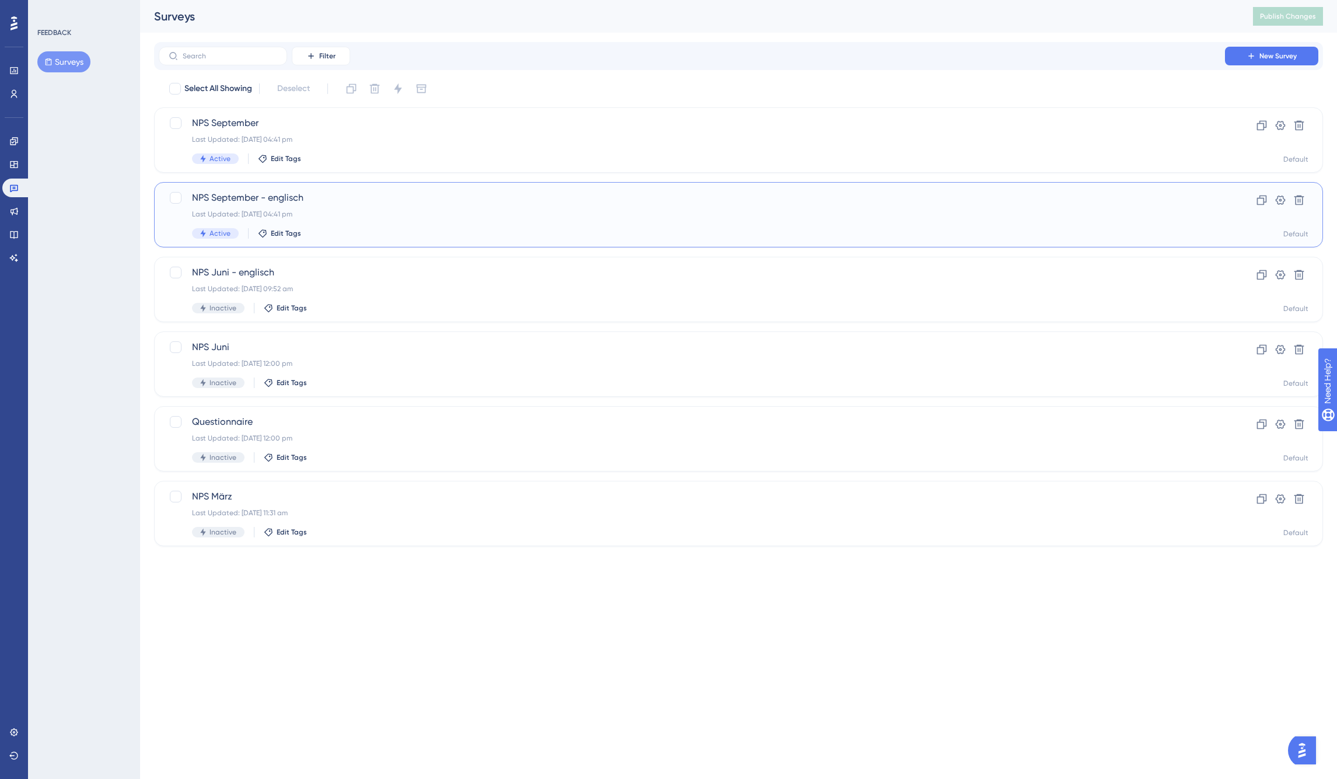
click at [256, 195] on span "NPS September - englisch" at bounding box center [691, 198] width 999 height 14
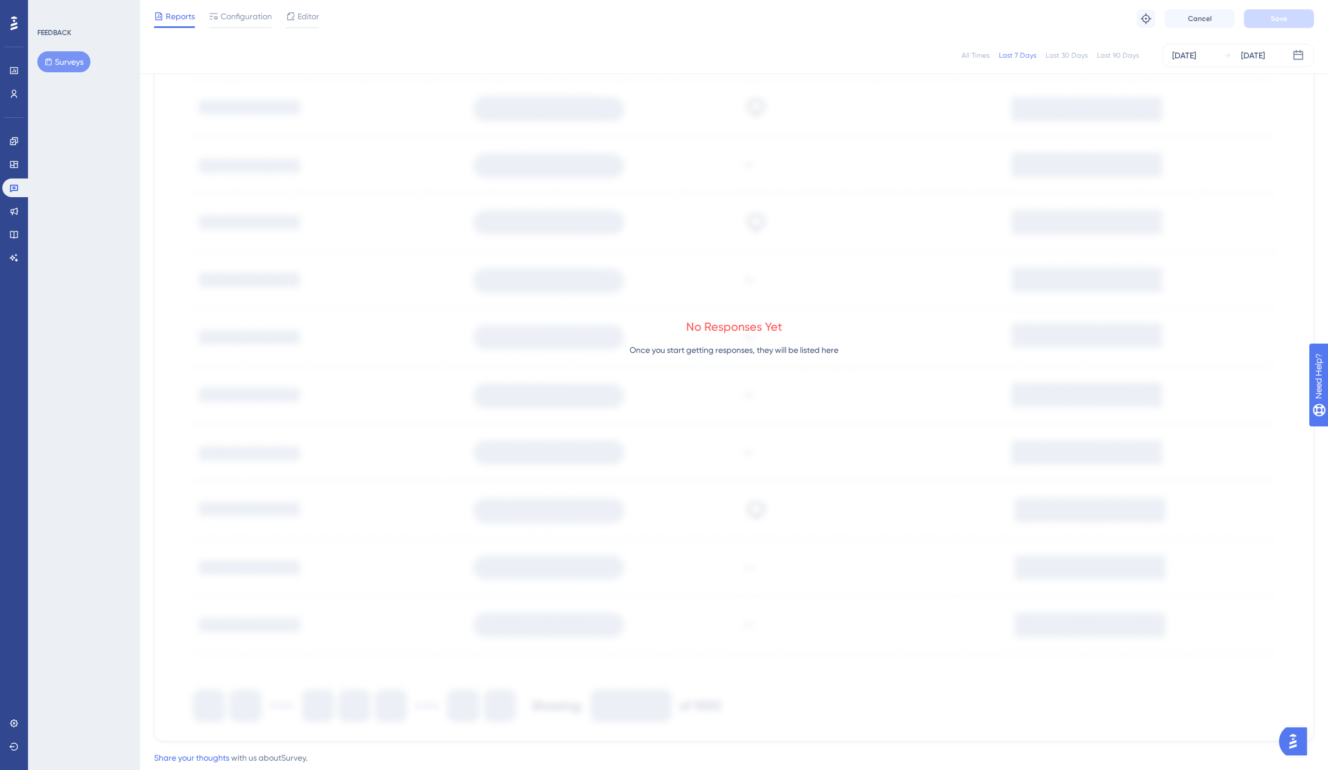
scroll to position [502, 0]
